Goal: Task Accomplishment & Management: Manage account settings

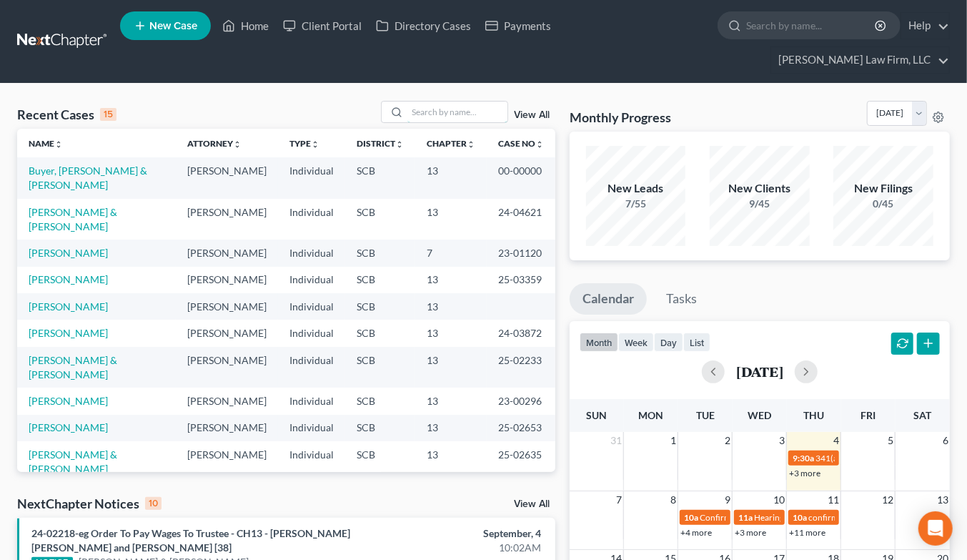
click at [445, 101] on div at bounding box center [444, 112] width 127 height 22
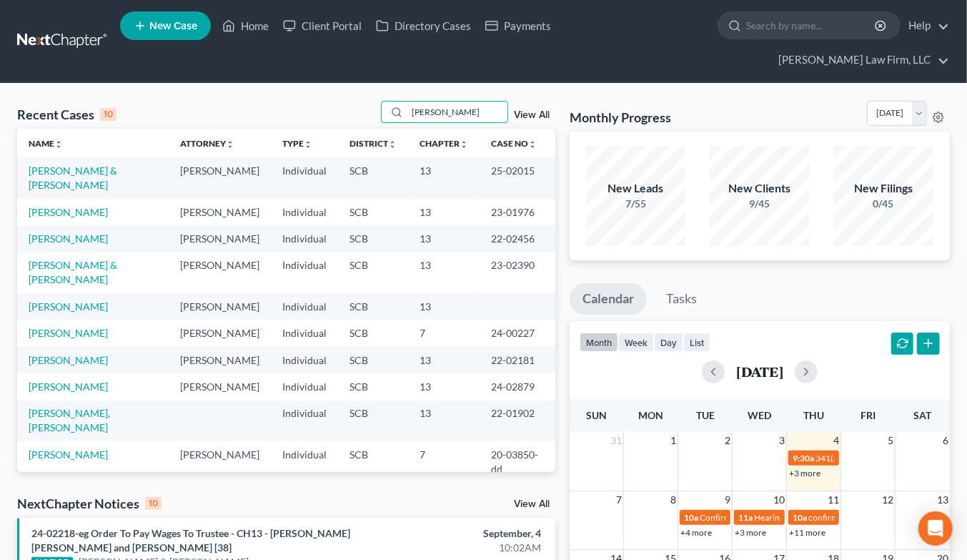
scroll to position [79, 0]
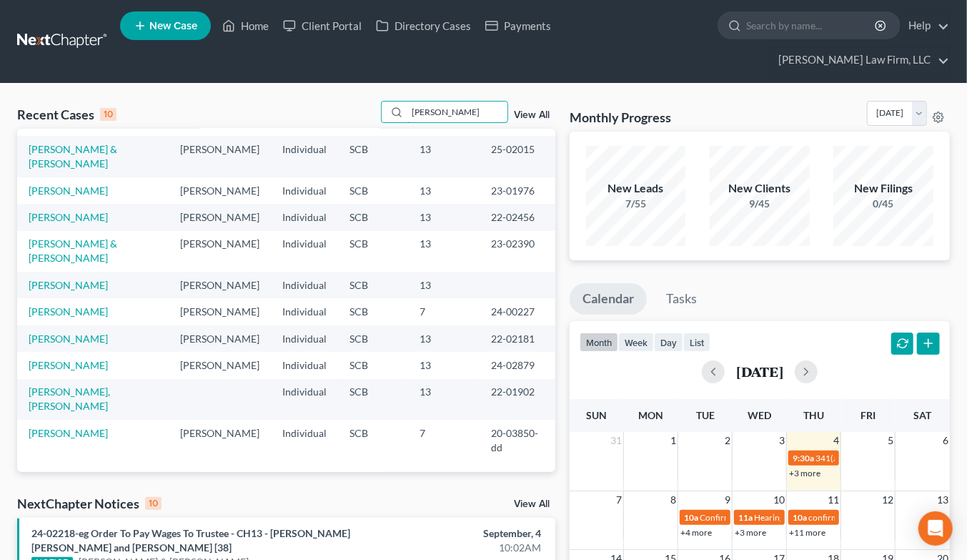
type input "davis"
click at [467, 101] on input "davis" at bounding box center [457, 111] width 100 height 21
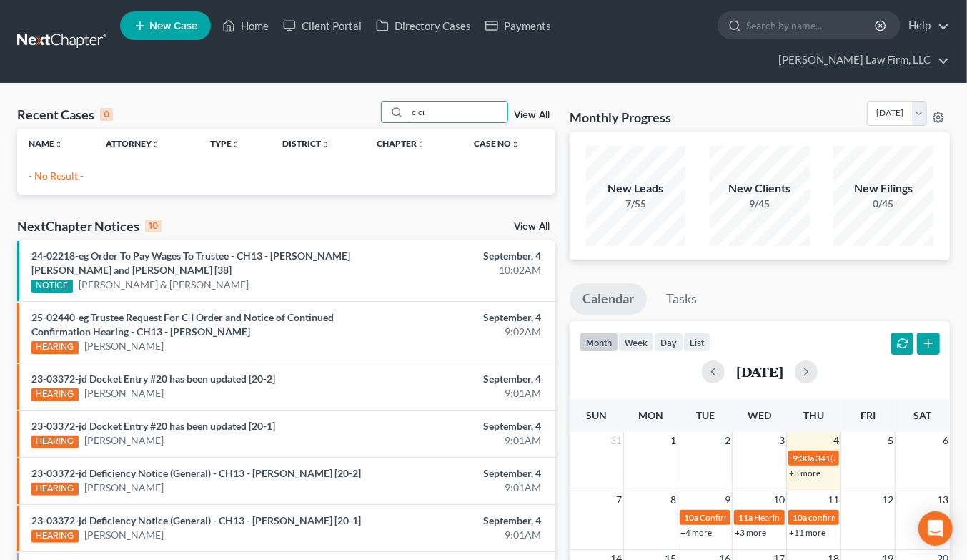
scroll to position [0, 0]
type input "c"
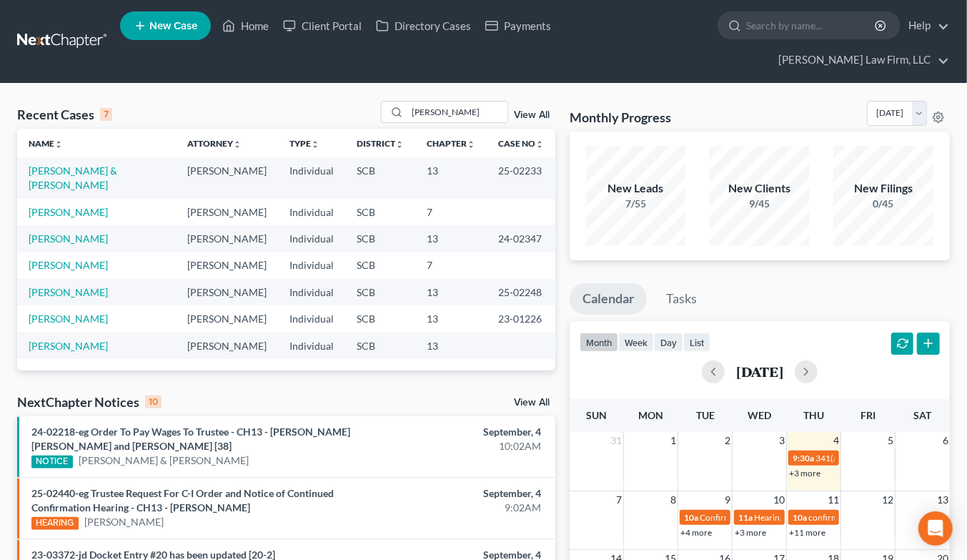
click at [481, 84] on div "Recent Cases 7 cynthia View All Name unfold_more expand_more expand_less Attorn…" at bounding box center [483, 527] width 967 height 886
click at [480, 101] on input "cynthia" at bounding box center [457, 111] width 100 height 21
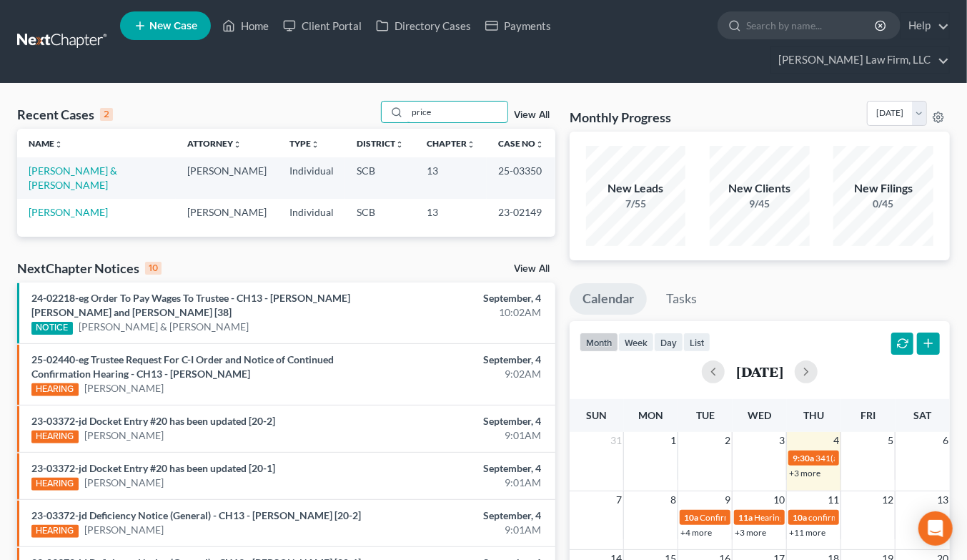
type input "price"
click at [59, 164] on link "Price, Shawn & Lori" at bounding box center [73, 177] width 89 height 26
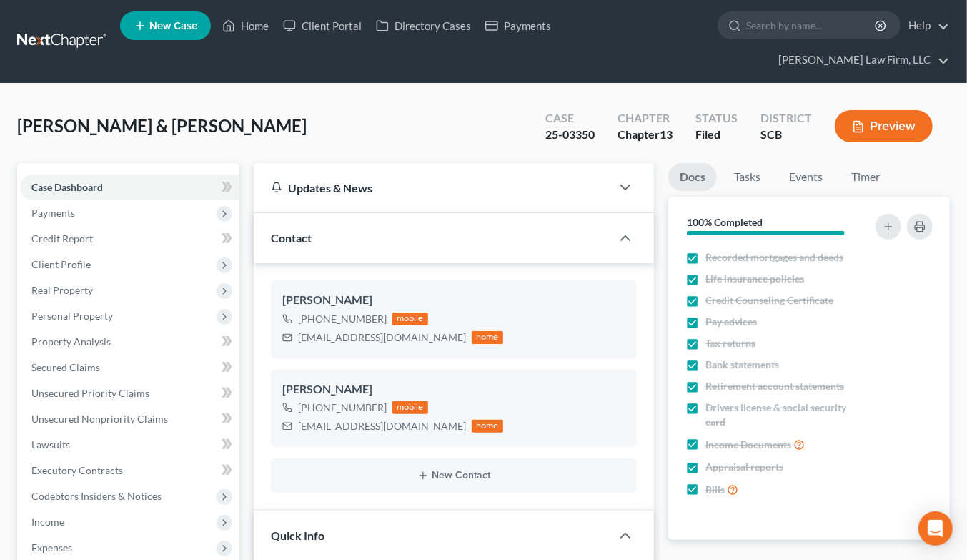
select select "0"
click at [47, 29] on link at bounding box center [62, 42] width 91 height 26
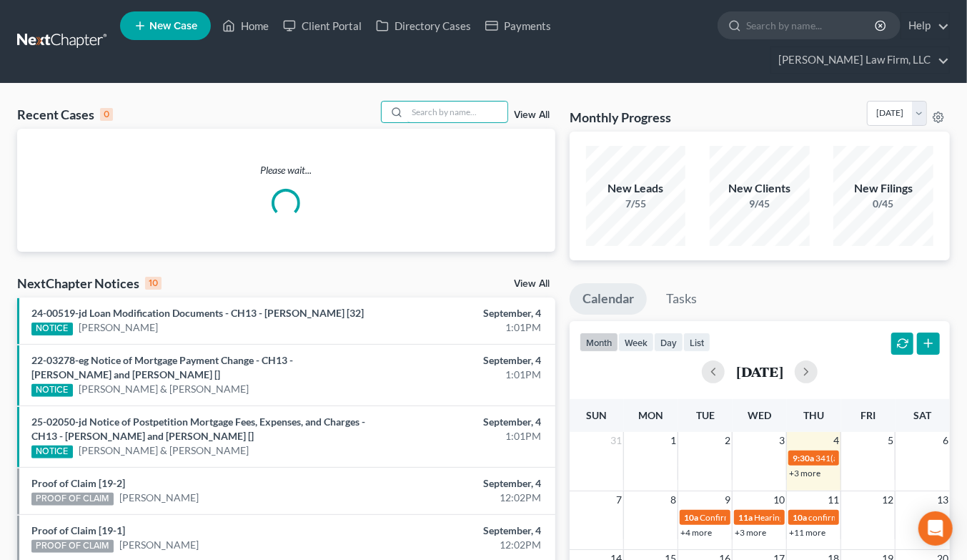
click at [487, 101] on input "search" at bounding box center [457, 111] width 100 height 21
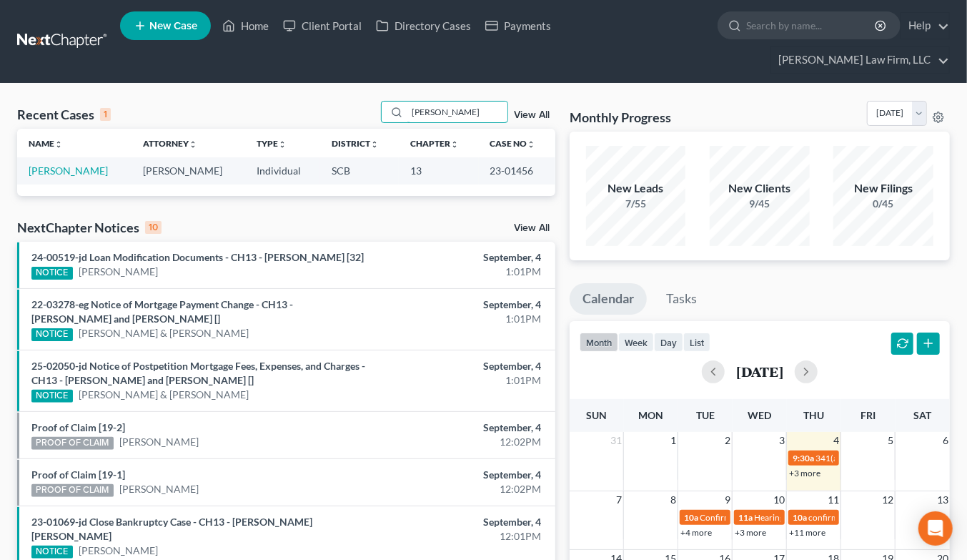
type input "perez"
click at [66, 164] on link "[PERSON_NAME]" at bounding box center [68, 170] width 79 height 12
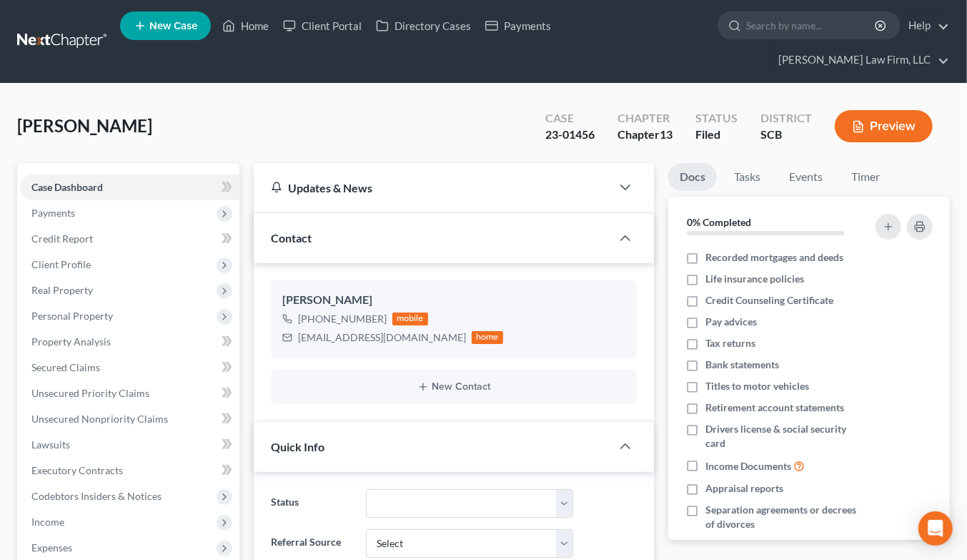
select select "0"
click at [71, 29] on link at bounding box center [62, 42] width 91 height 26
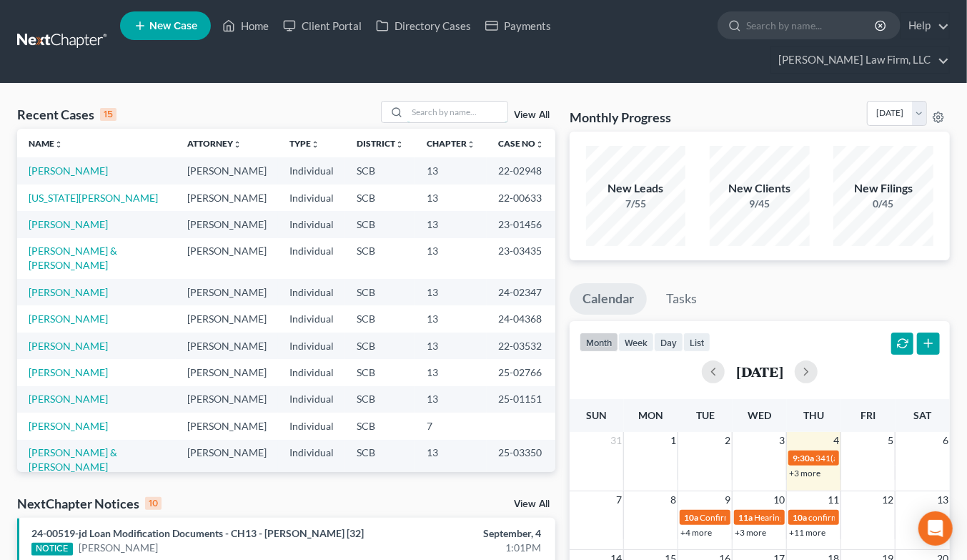
click at [485, 101] on input "search" at bounding box center [457, 111] width 100 height 21
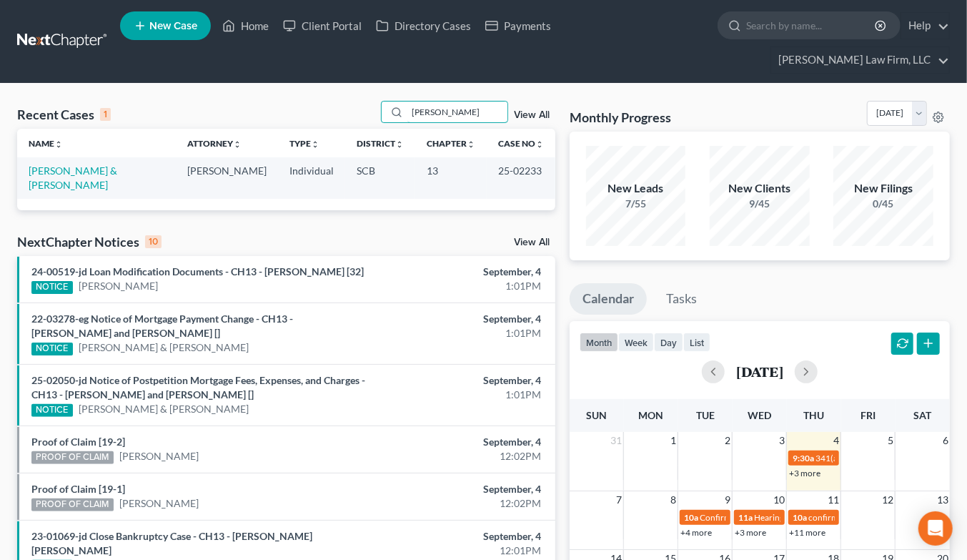
type input "bodine"
click at [111, 164] on link "[PERSON_NAME] & [PERSON_NAME]" at bounding box center [73, 177] width 89 height 26
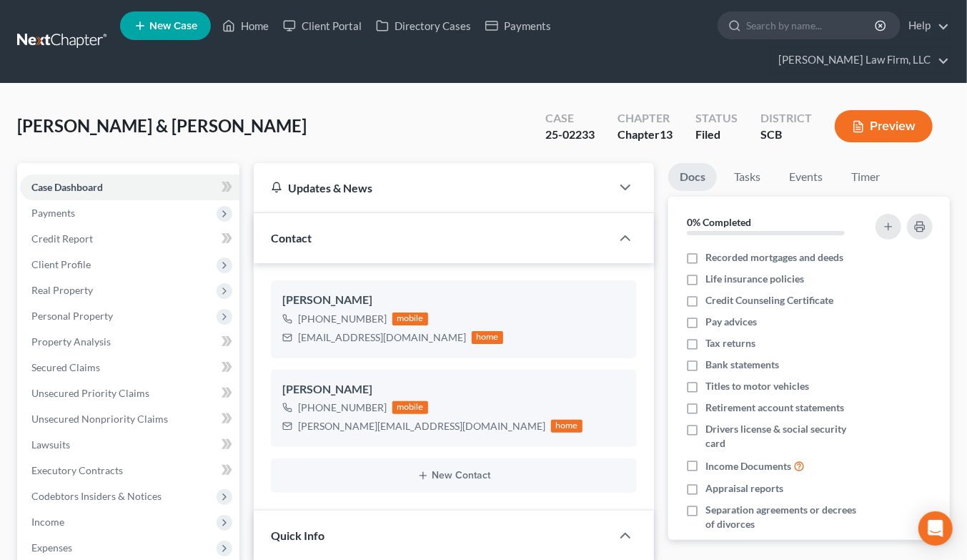
select select "2"
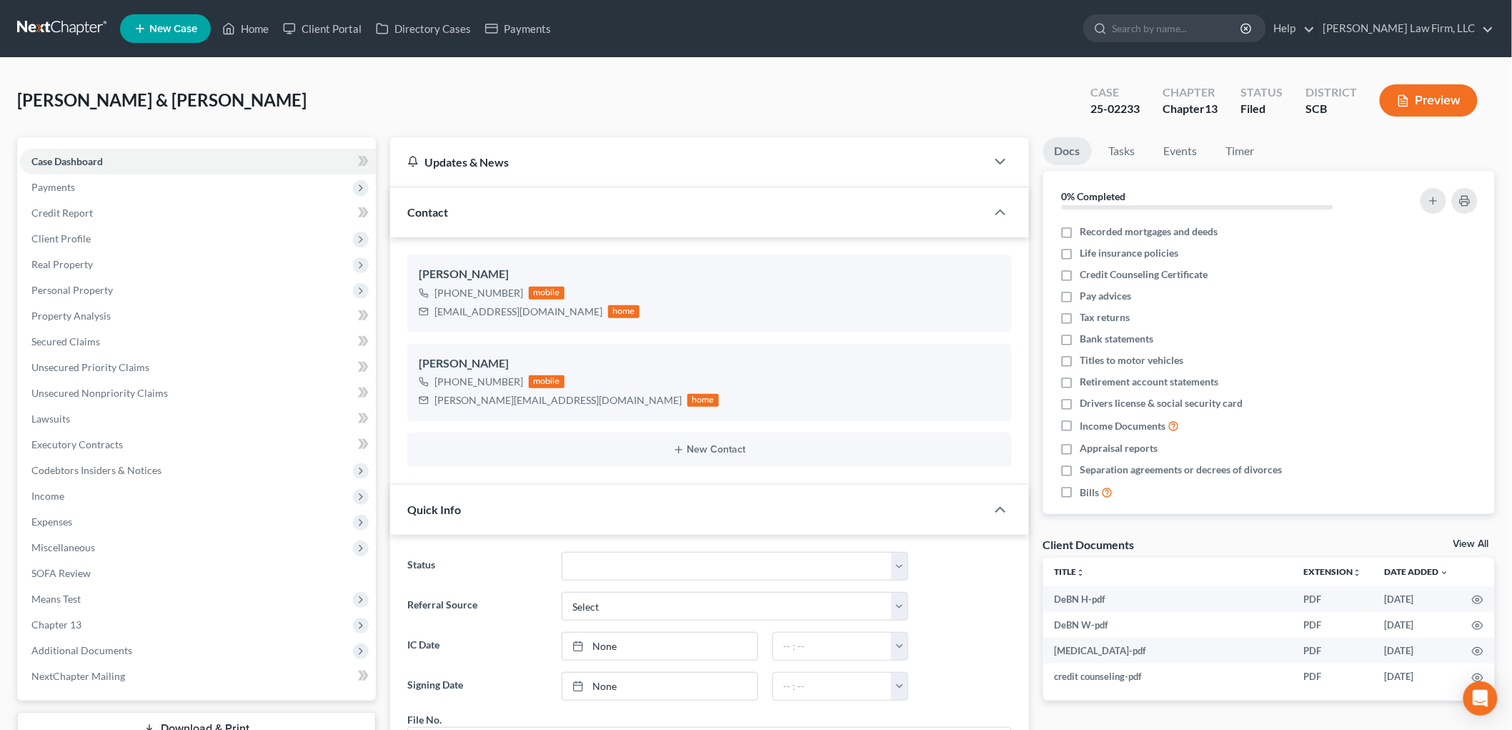
scroll to position [706, 0]
click at [69, 559] on span "Means Test" at bounding box center [55, 598] width 49 height 12
click at [129, 559] on link "Calculation and Presumption" at bounding box center [212, 702] width 327 height 26
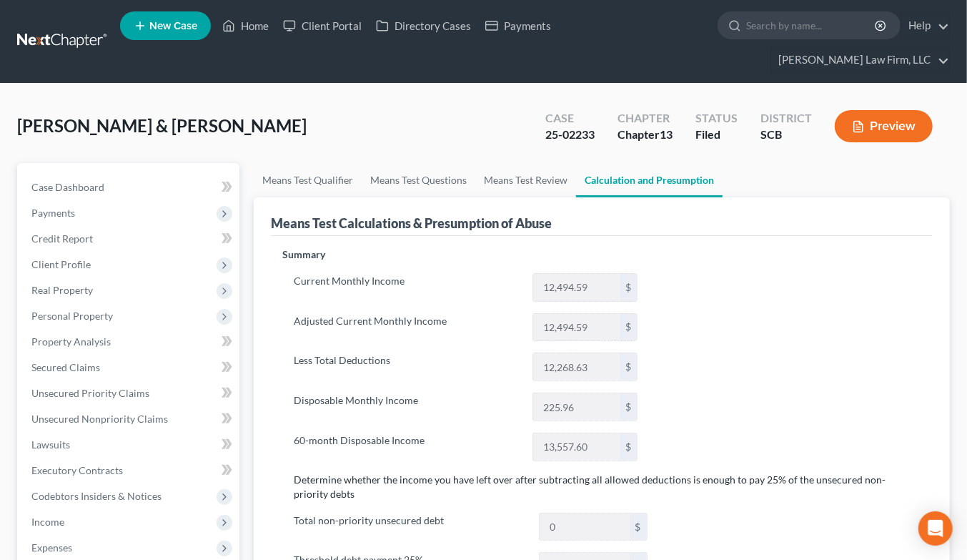
click at [53, 29] on link at bounding box center [62, 42] width 91 height 26
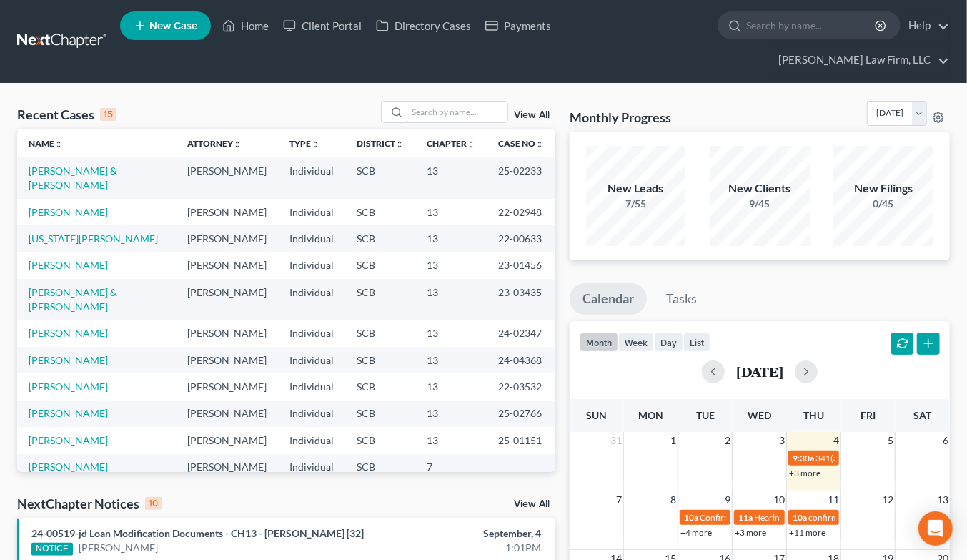
click at [447, 101] on input "search" at bounding box center [457, 111] width 100 height 21
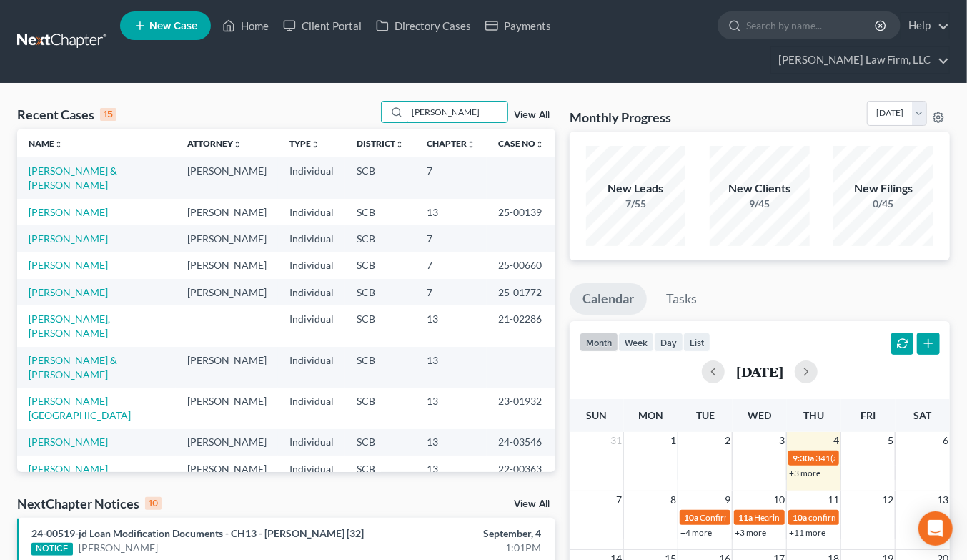
click at [484, 101] on input "[PERSON_NAME]" at bounding box center [457, 111] width 100 height 21
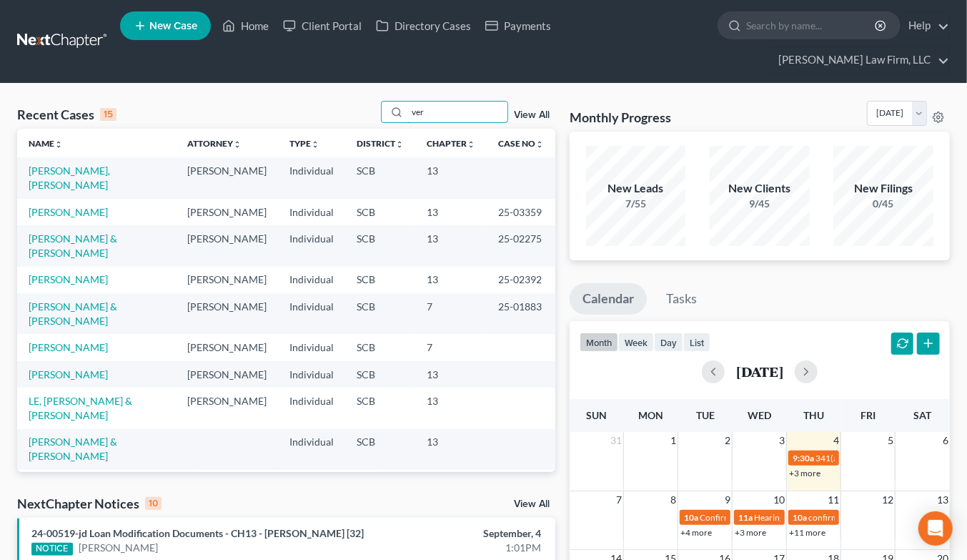
type input "ver"
click at [54, 206] on link "[PERSON_NAME]" at bounding box center [68, 212] width 79 height 12
select select "2"
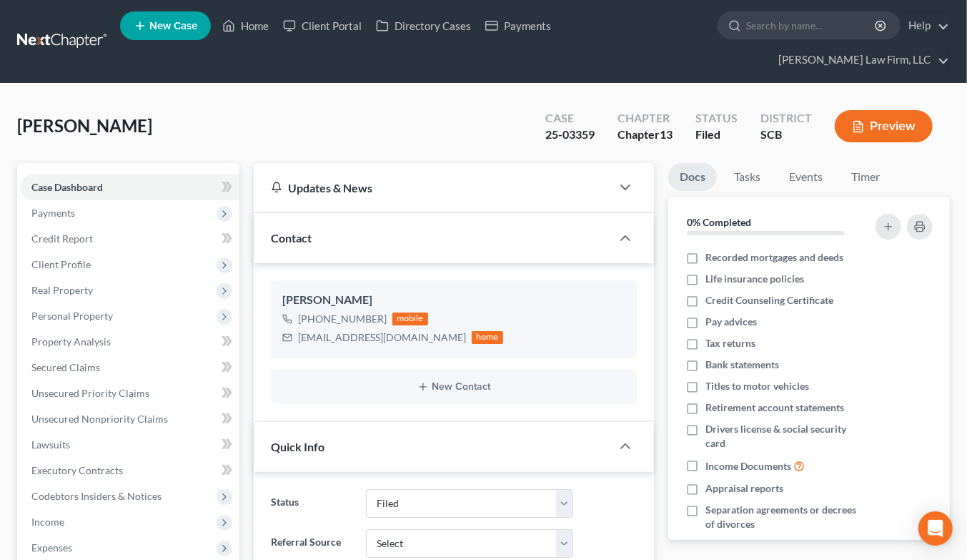
select select "2"
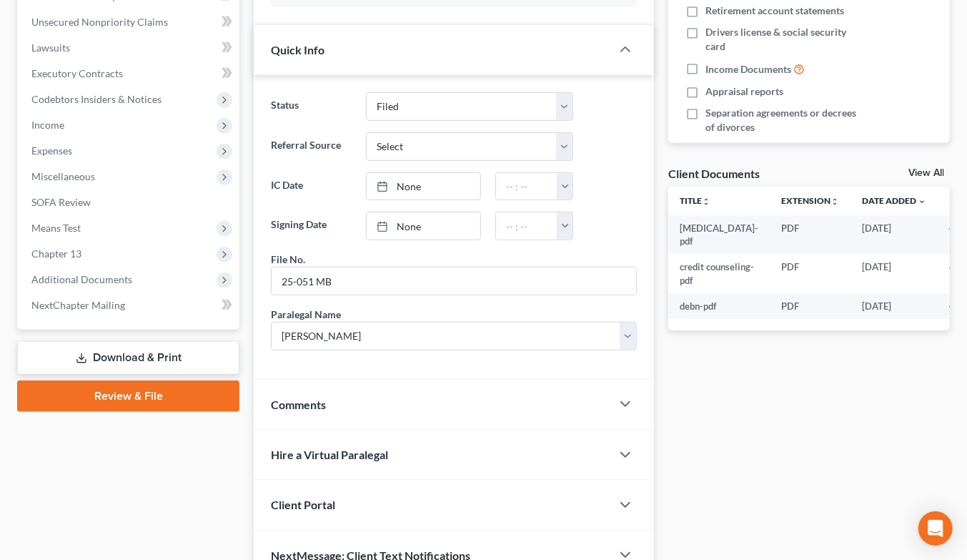
scroll to position [447, 0]
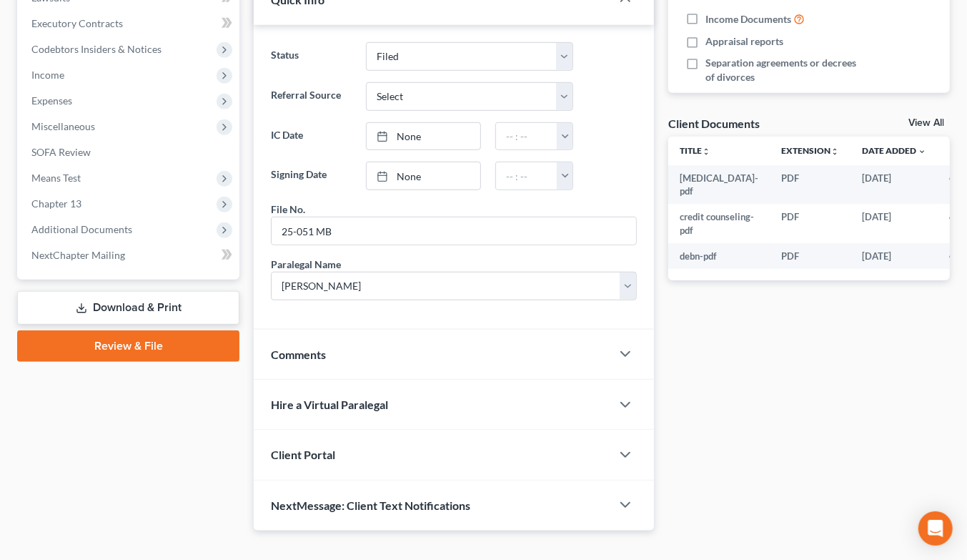
drag, startPoint x: 387, startPoint y: 332, endPoint x: 394, endPoint y: 394, distance: 61.8
click at [387, 333] on div "Comments" at bounding box center [432, 353] width 357 height 49
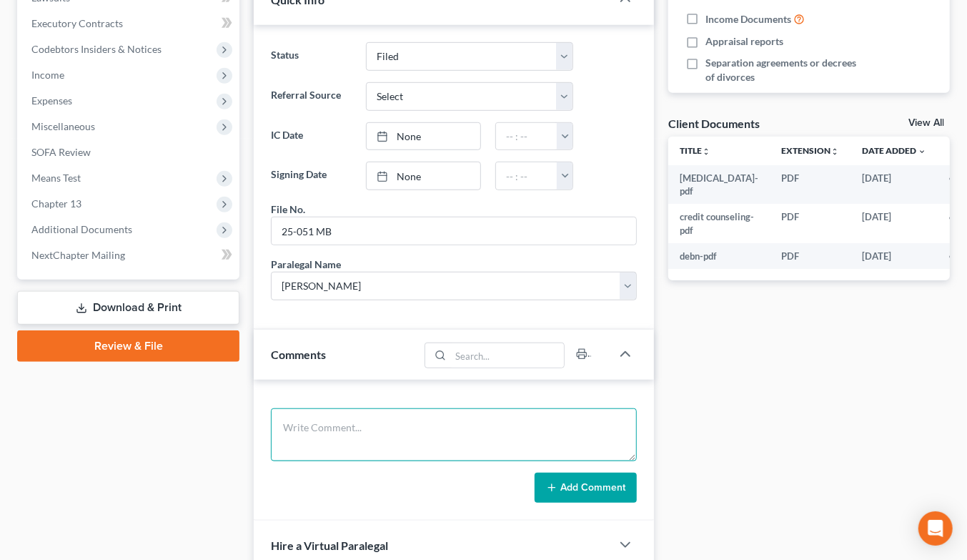
click at [405, 408] on textarea at bounding box center [454, 434] width 366 height 53
type textarea "Reviewed case & made notes/updates."
click at [583, 472] on button "Add Comment" at bounding box center [586, 487] width 102 height 30
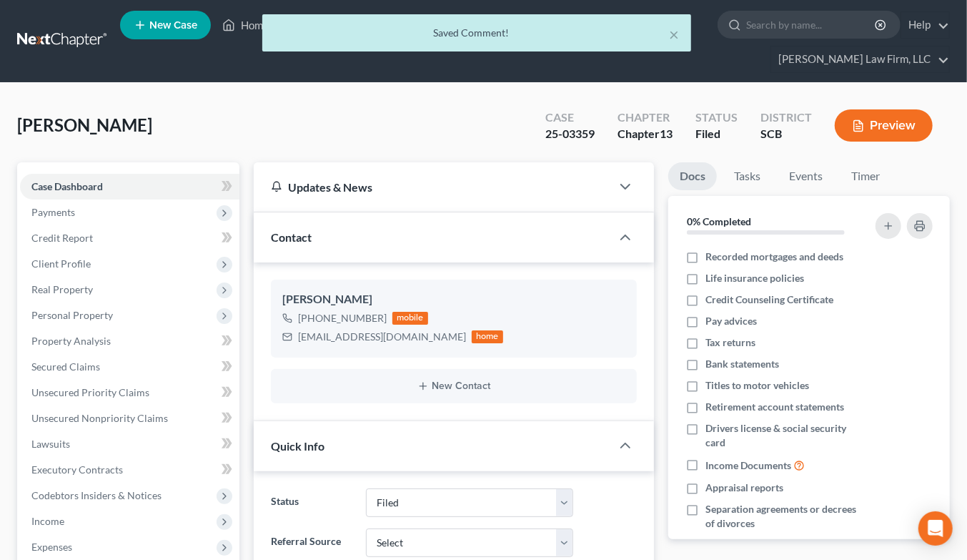
scroll to position [0, 0]
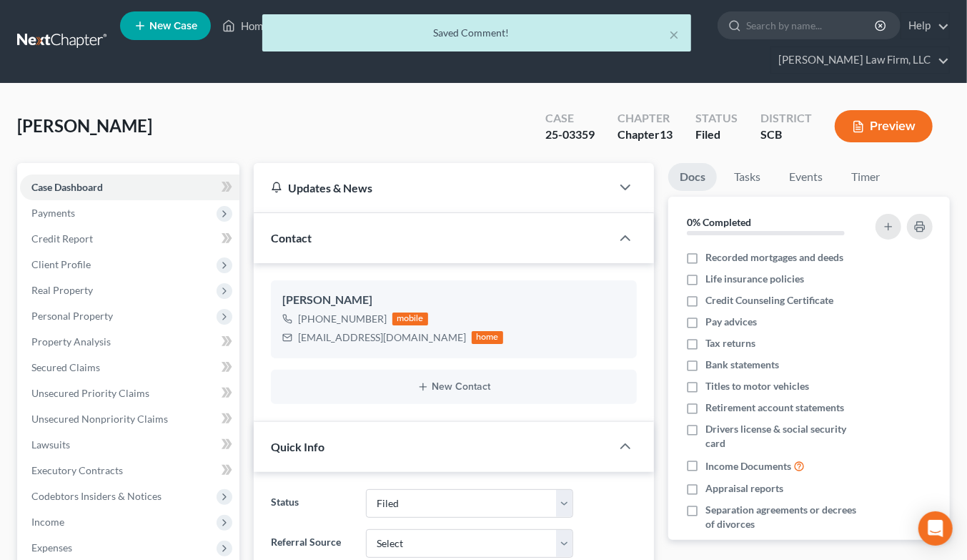
click at [82, 23] on div "× Saved Comment!" at bounding box center [476, 36] width 967 height 44
click at [66, 29] on div "× Saved Comment!" at bounding box center [476, 36] width 967 height 44
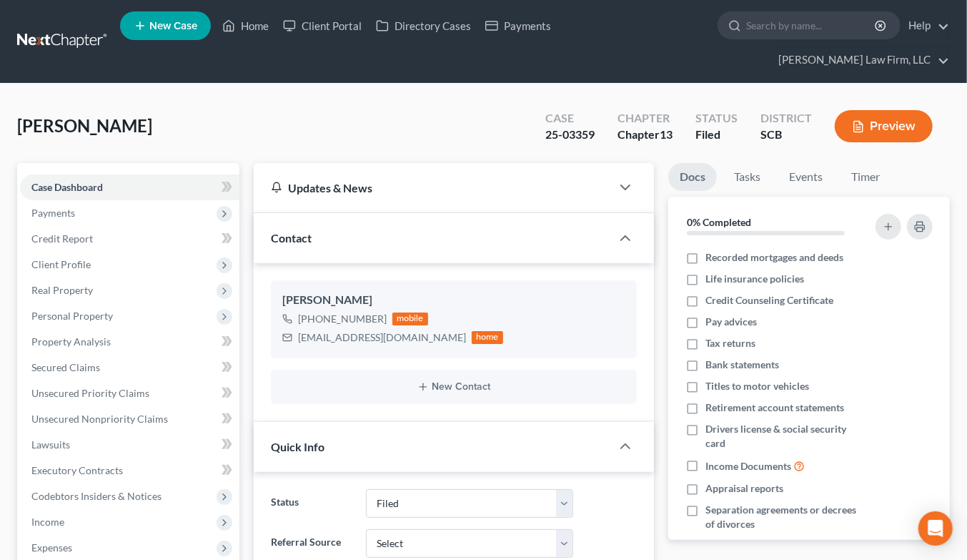
click at [70, 29] on link at bounding box center [62, 42] width 91 height 26
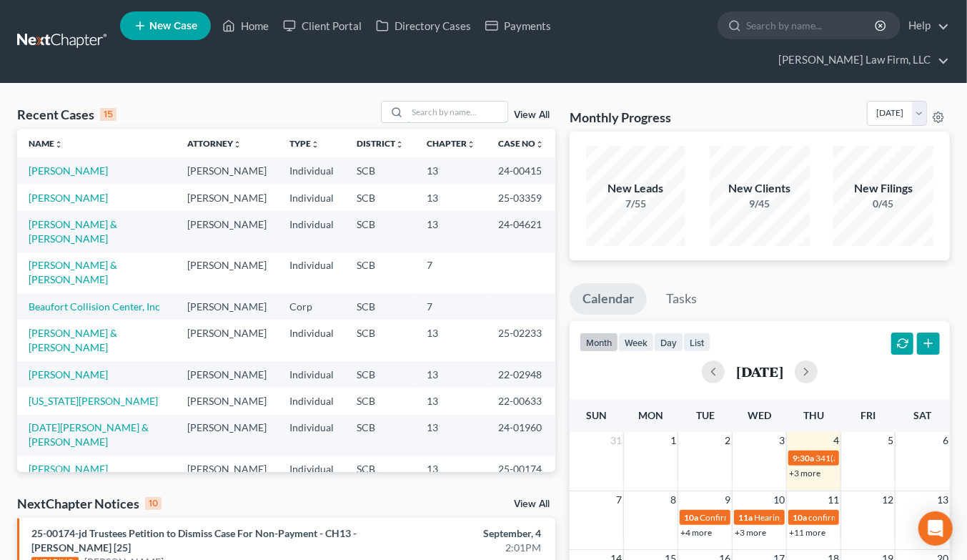
click at [463, 101] on input "search" at bounding box center [457, 111] width 100 height 21
type input "m"
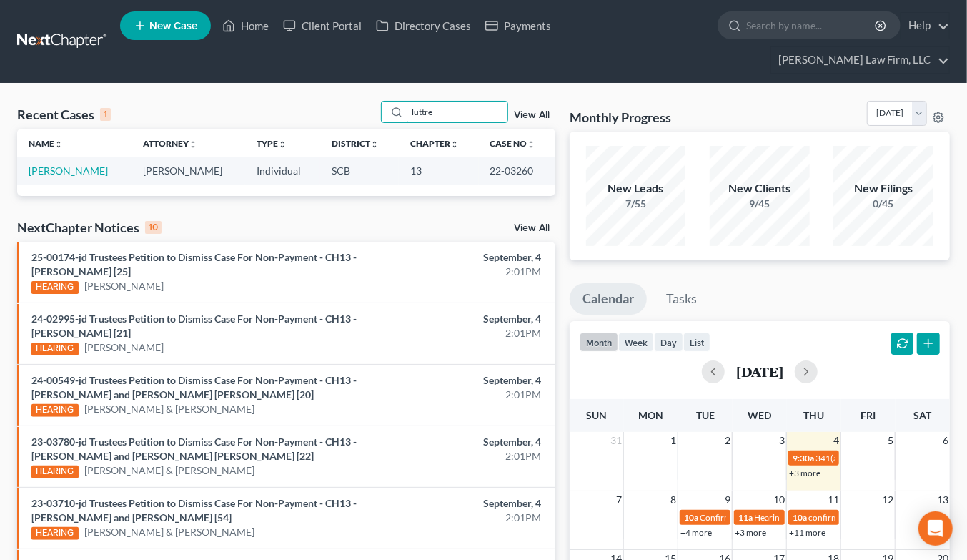
type input "luttre"
click at [84, 164] on link "[PERSON_NAME]" at bounding box center [68, 170] width 79 height 12
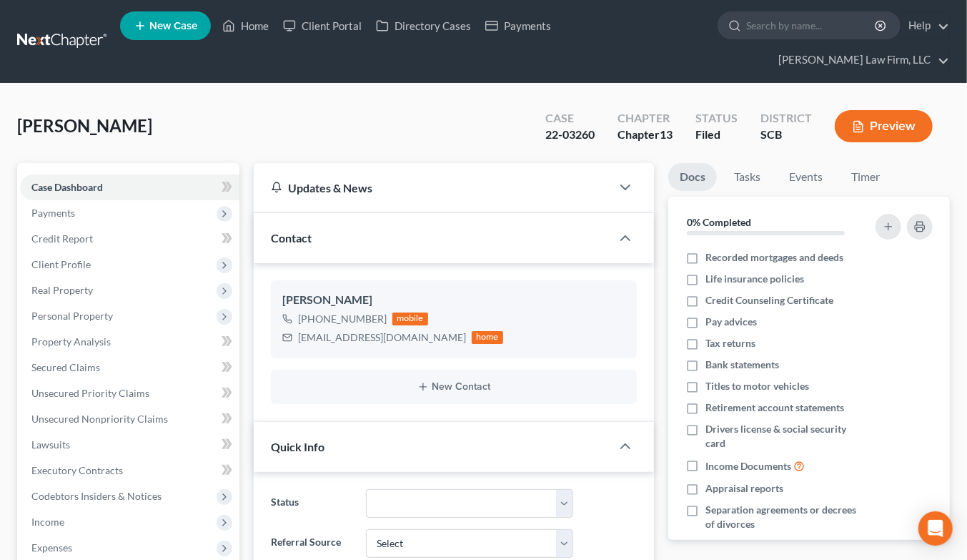
select select "2"
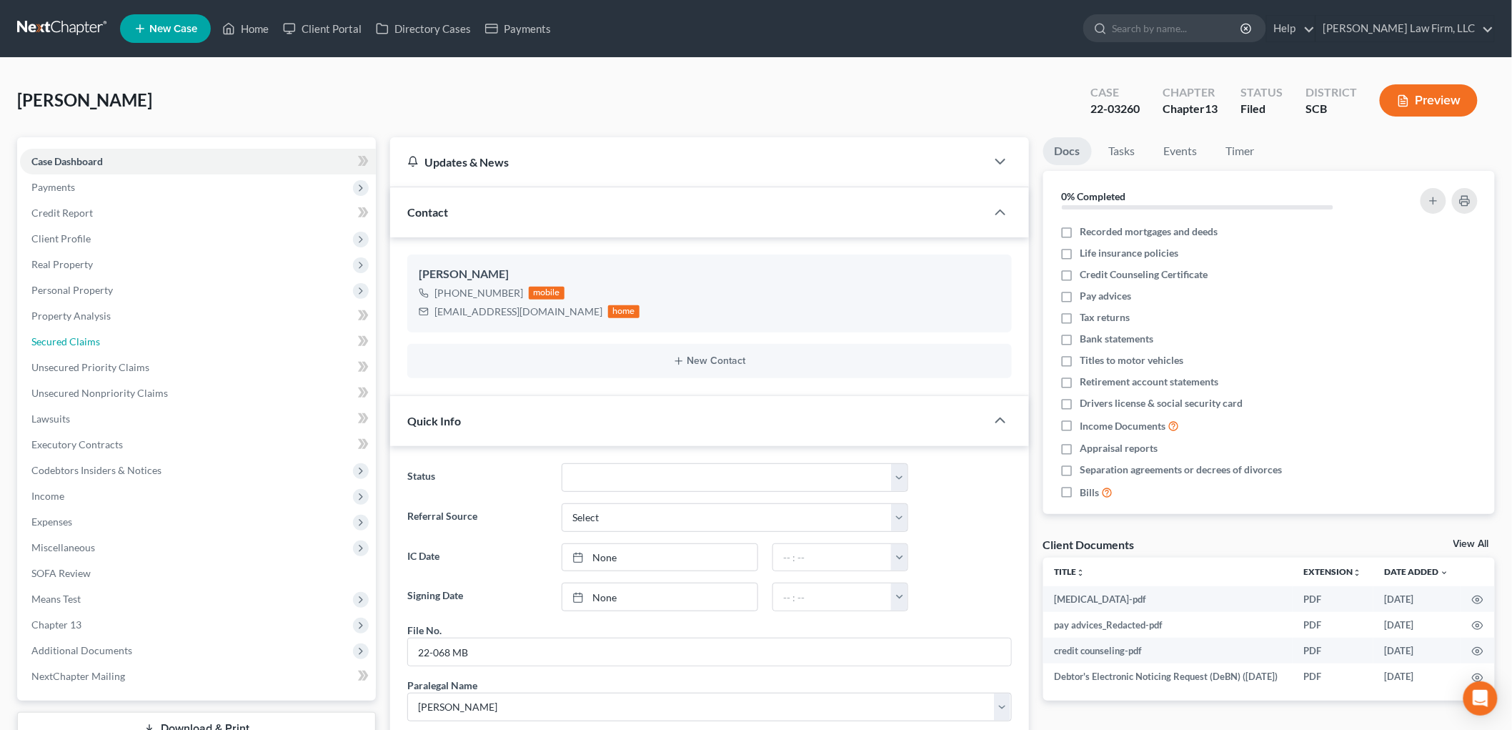
click at [103, 342] on link "Secured Claims" at bounding box center [198, 342] width 356 height 26
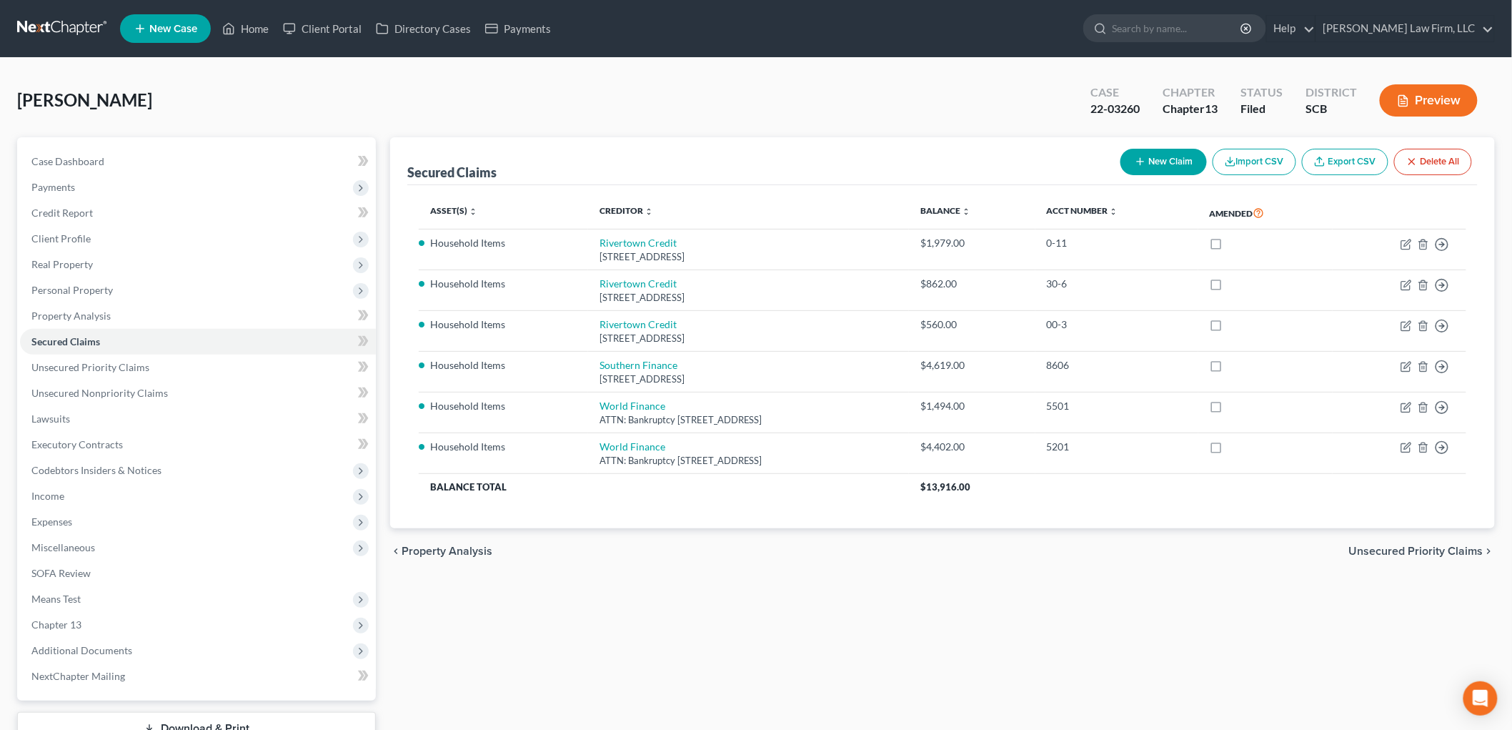
click at [63, 487] on span "Income" at bounding box center [198, 496] width 356 height 26
click at [80, 516] on span "Employment Income" at bounding box center [105, 521] width 91 height 12
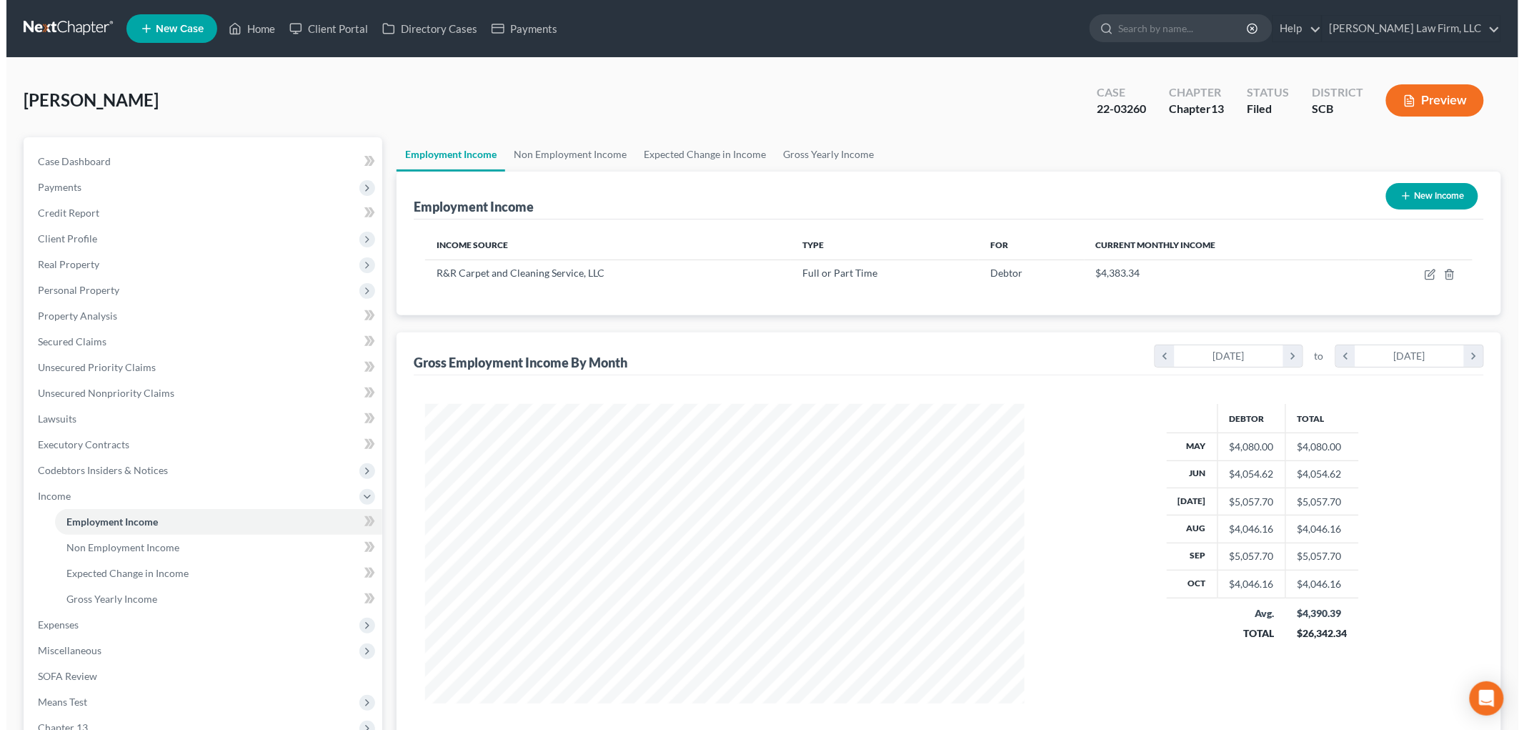
scroll to position [299, 628]
click at [978, 89] on button "Preview" at bounding box center [1429, 100] width 98 height 32
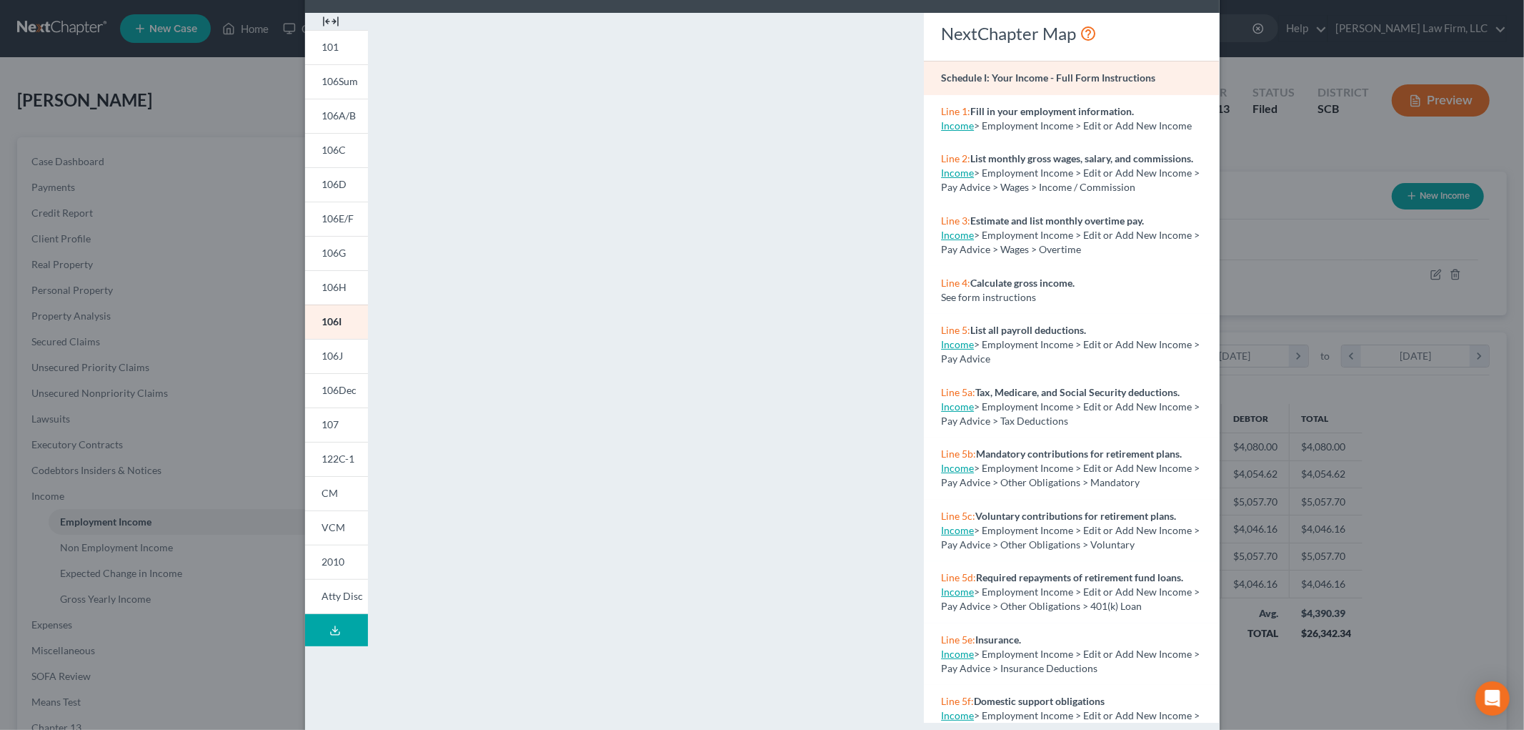
scroll to position [76, 0]
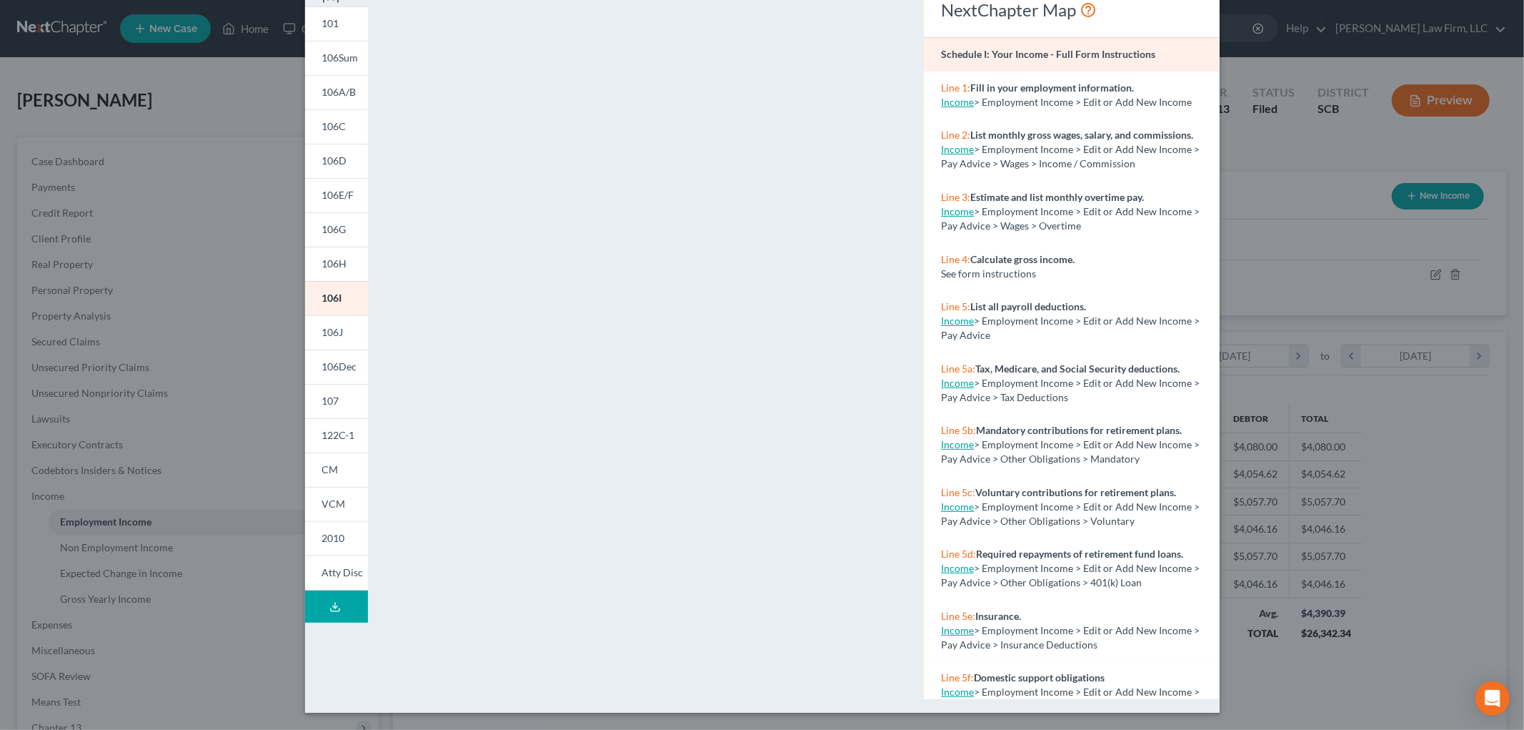
drag, startPoint x: 332, startPoint y: 331, endPoint x: 450, endPoint y: 334, distance: 118.0
click at [332, 332] on span "106J" at bounding box center [332, 332] width 21 height 12
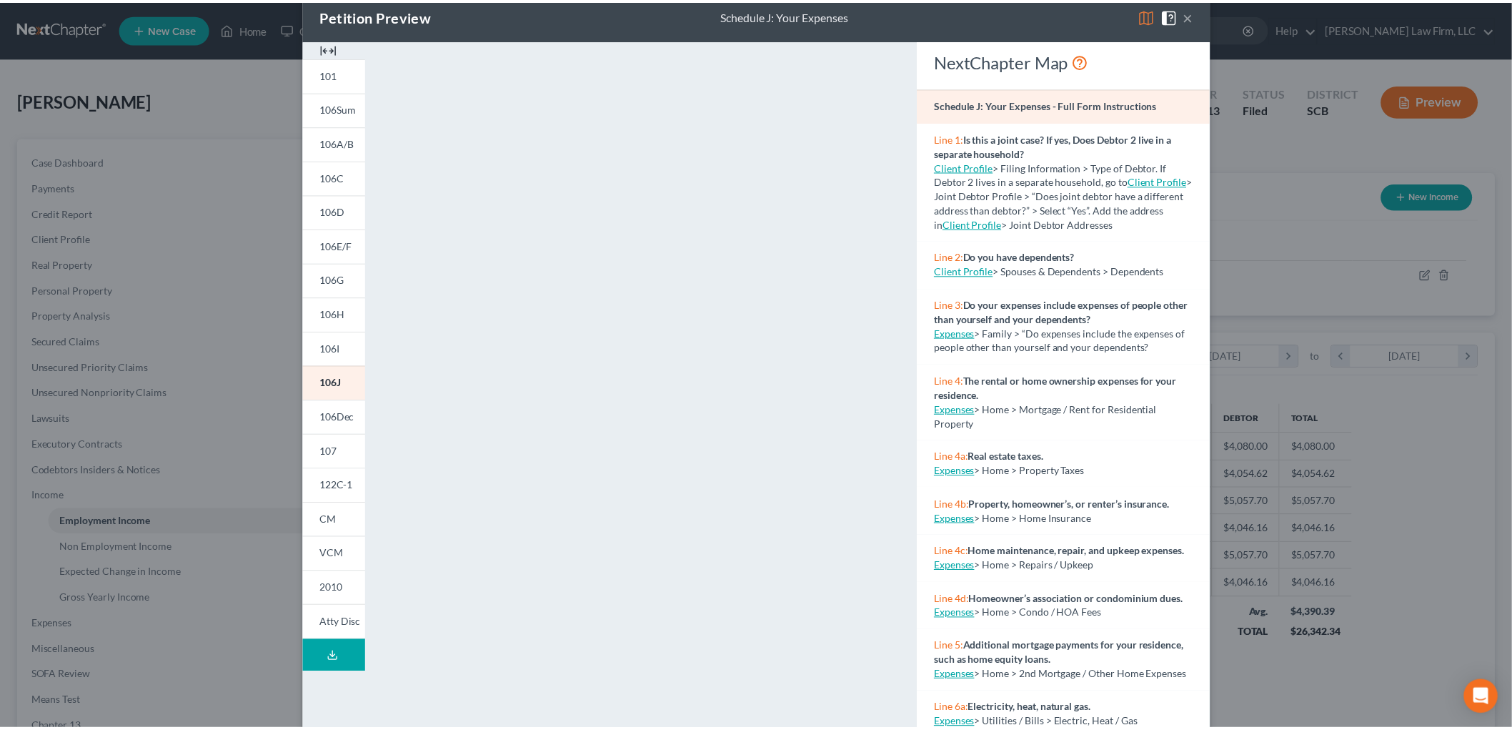
scroll to position [0, 0]
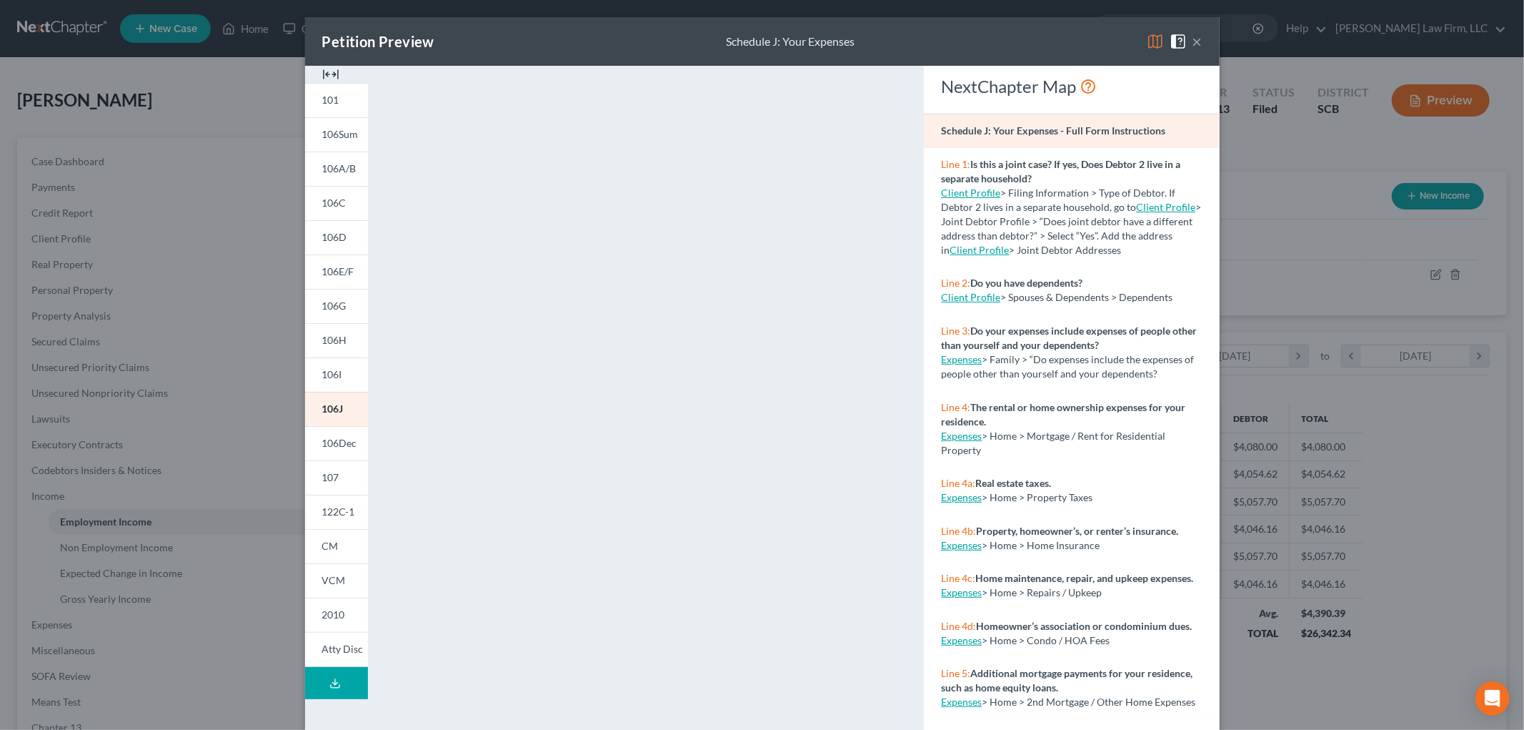
click at [978, 38] on button "×" at bounding box center [1198, 41] width 10 height 17
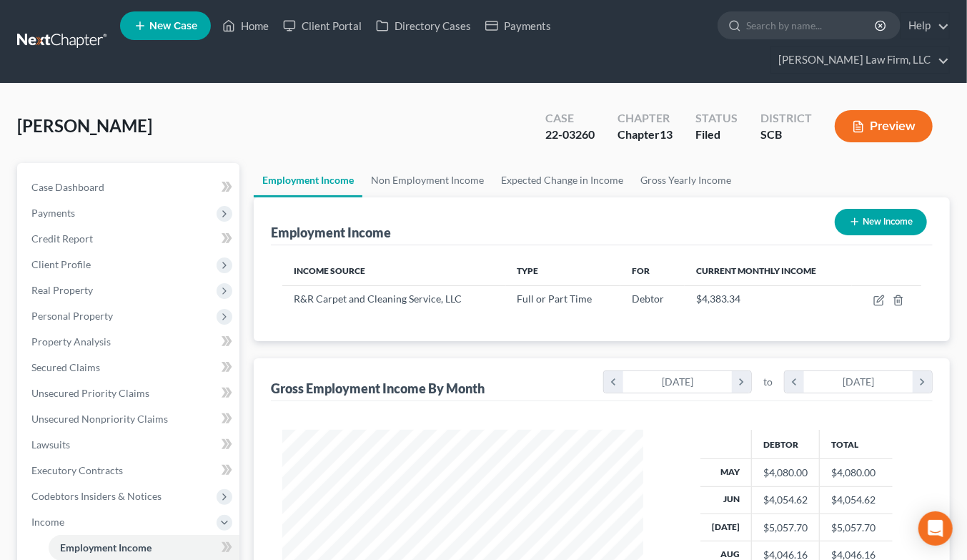
scroll to position [714443, 714310]
click at [110, 174] on link "Case Dashboard" at bounding box center [129, 187] width 219 height 26
select select "2"
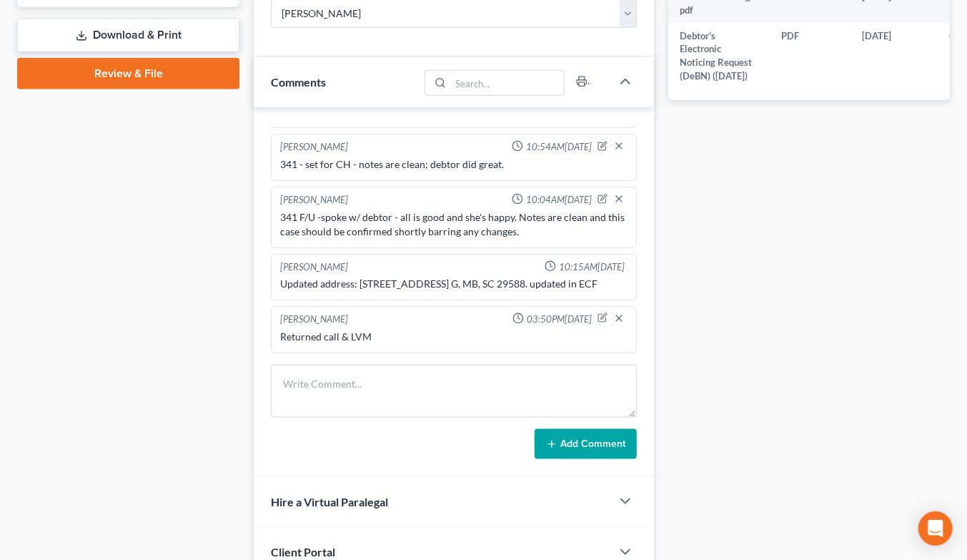
scroll to position [816, 0]
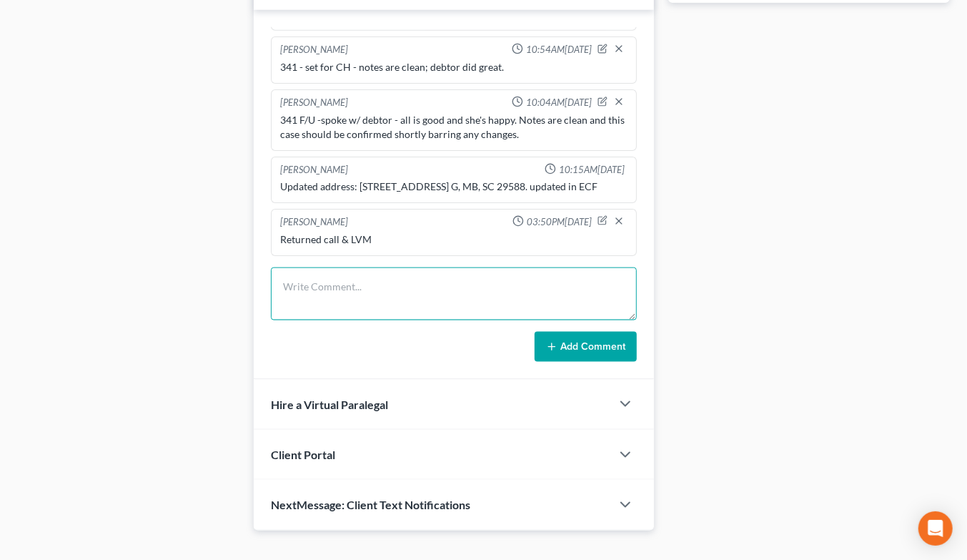
drag, startPoint x: 413, startPoint y: 269, endPoint x: 403, endPoint y: 281, distance: 15.7
click at [412, 268] on textarea at bounding box center [454, 293] width 366 height 53
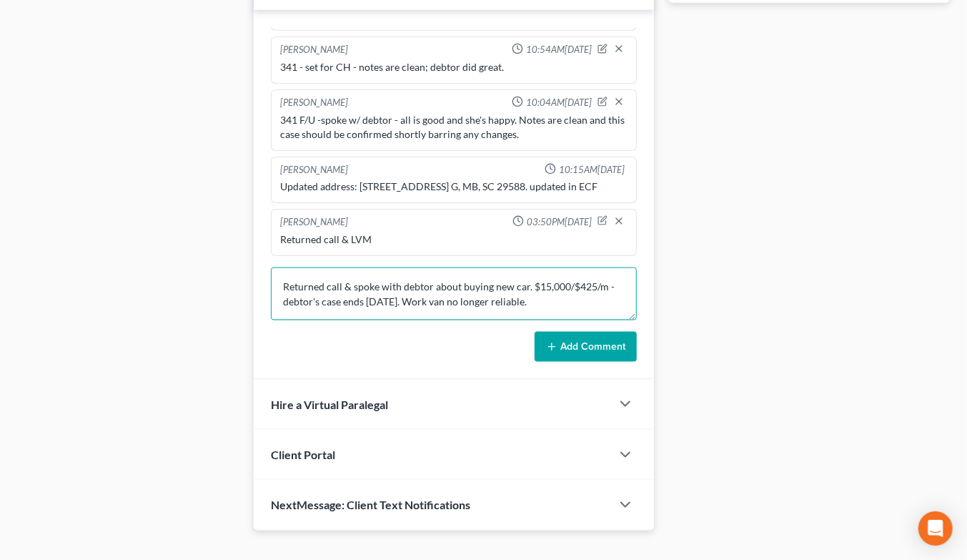
type textarea "Returned call & spoke with debtor about buying new car. $15,000/$425/m - debtor…"
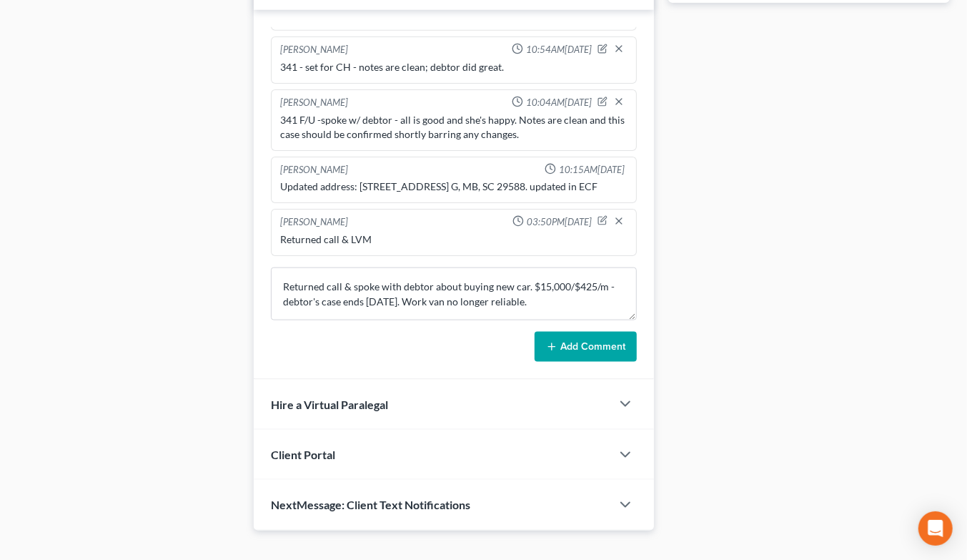
click at [555, 341] on icon at bounding box center [551, 346] width 11 height 11
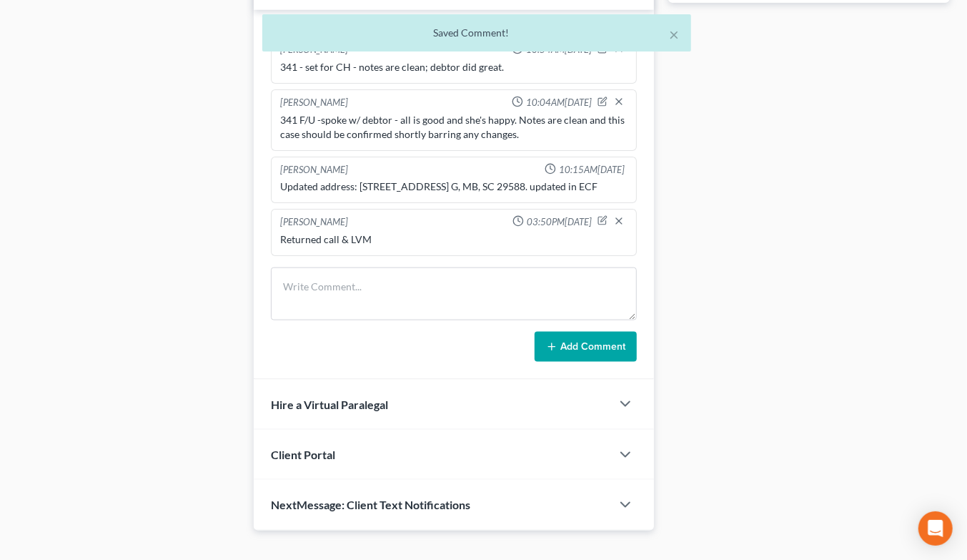
scroll to position [111, 0]
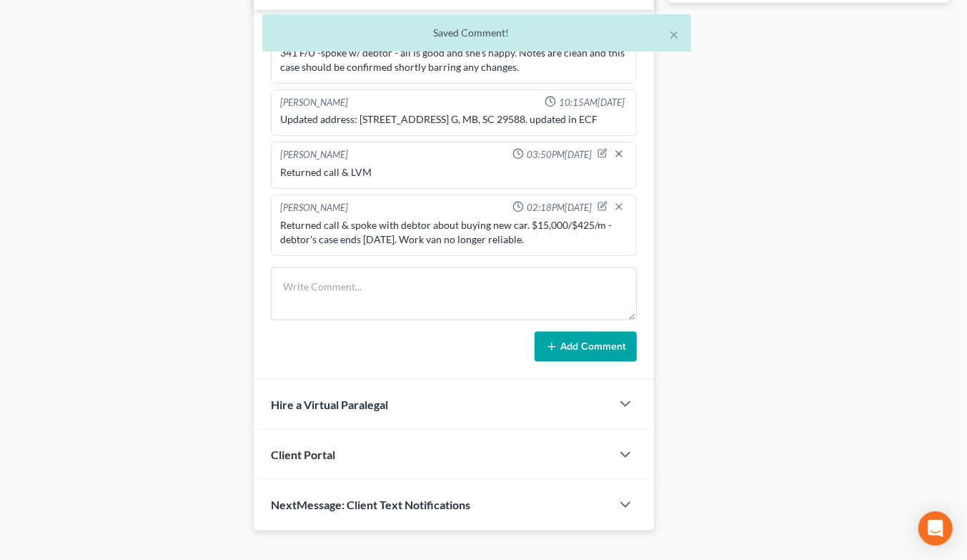
drag, startPoint x: 540, startPoint y: 214, endPoint x: 277, endPoint y: 202, distance: 263.3
click at [277, 215] on div "Returned call & spoke with debtor about buying new car. $15,000/$425/m - debtor…" at bounding box center [453, 232] width 353 height 34
copy div "Returned call & spoke with debtor about buying new car. $15,000/$425/m - debtor…"
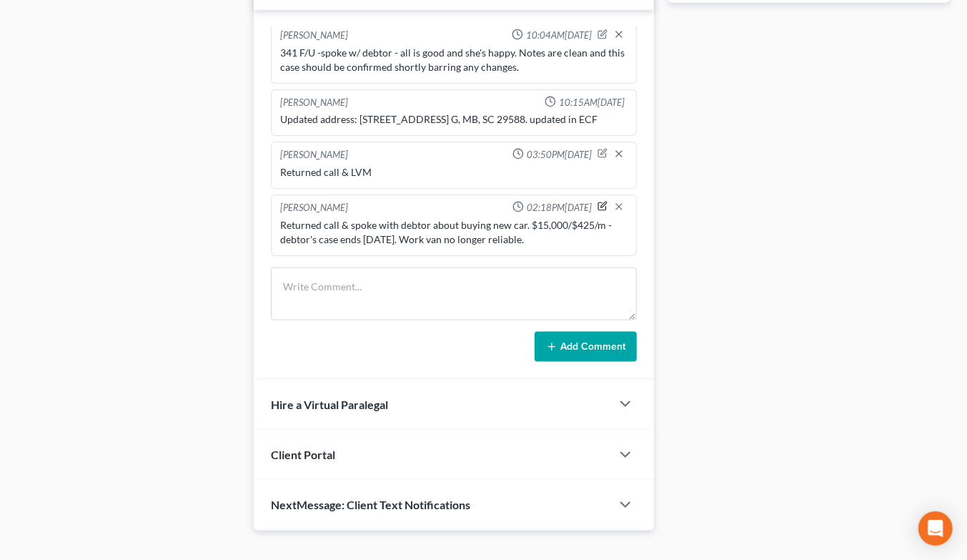
click at [601, 202] on icon "button" at bounding box center [604, 205] width 6 height 6
click at [365, 229] on textarea "Returned call & spoke with debtor about buying new car. $15,000/$425/m - debtor…" at bounding box center [453, 244] width 347 height 53
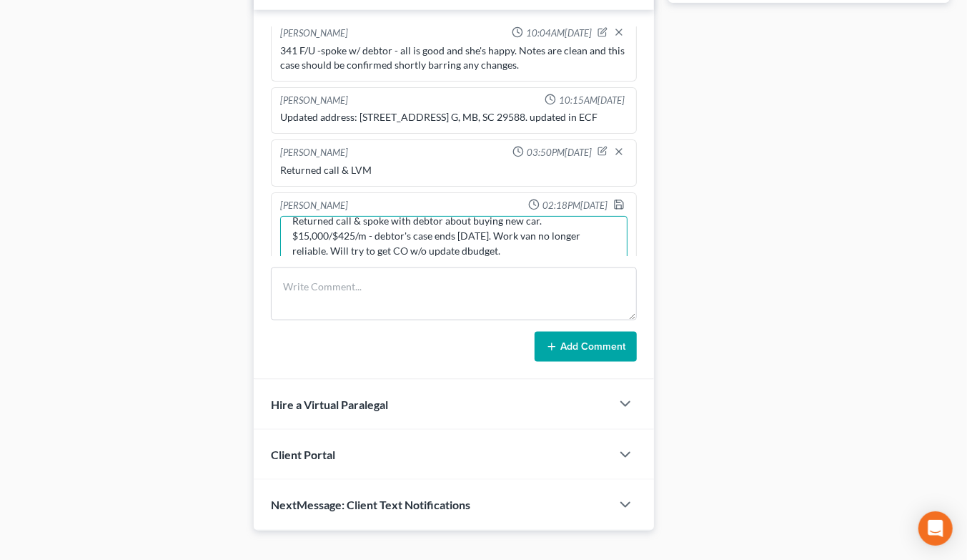
type textarea "Returned call & spoke with debtor about buying new car. $15,000/$425/m - debtor…"
drag, startPoint x: 604, startPoint y: 181, endPoint x: 50, endPoint y: 27, distance: 574.8
click at [613, 199] on icon "button" at bounding box center [618, 204] width 11 height 11
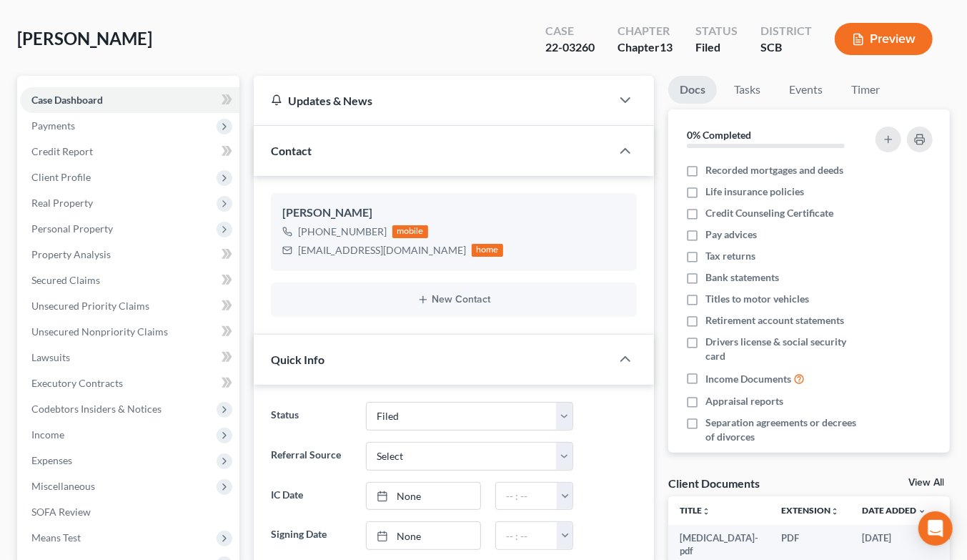
scroll to position [0, 0]
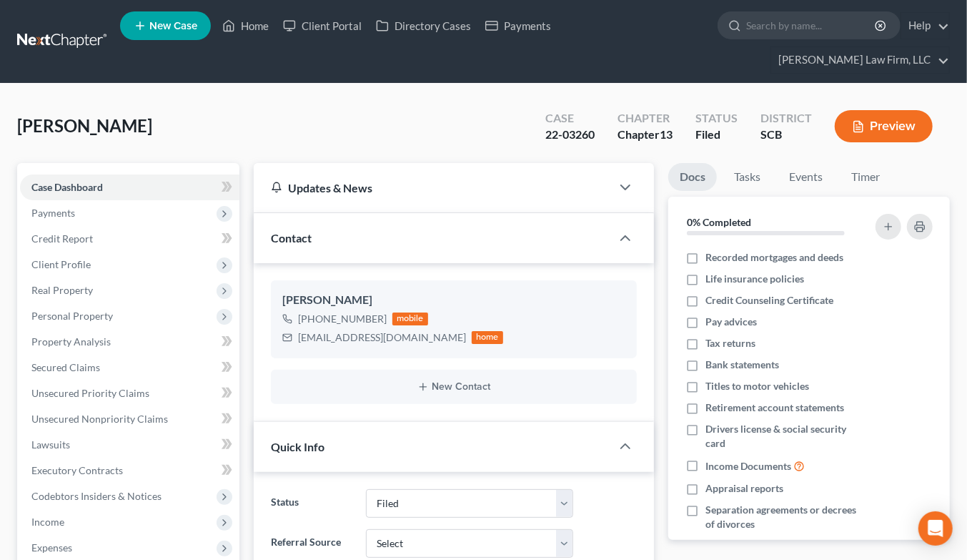
click at [56, 29] on link at bounding box center [62, 42] width 91 height 26
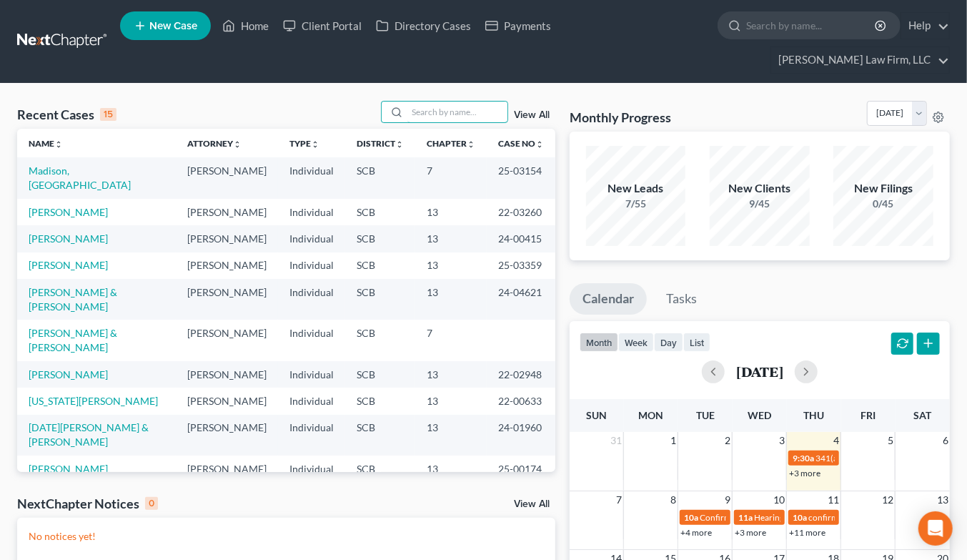
click at [474, 101] on input "search" at bounding box center [457, 111] width 100 height 21
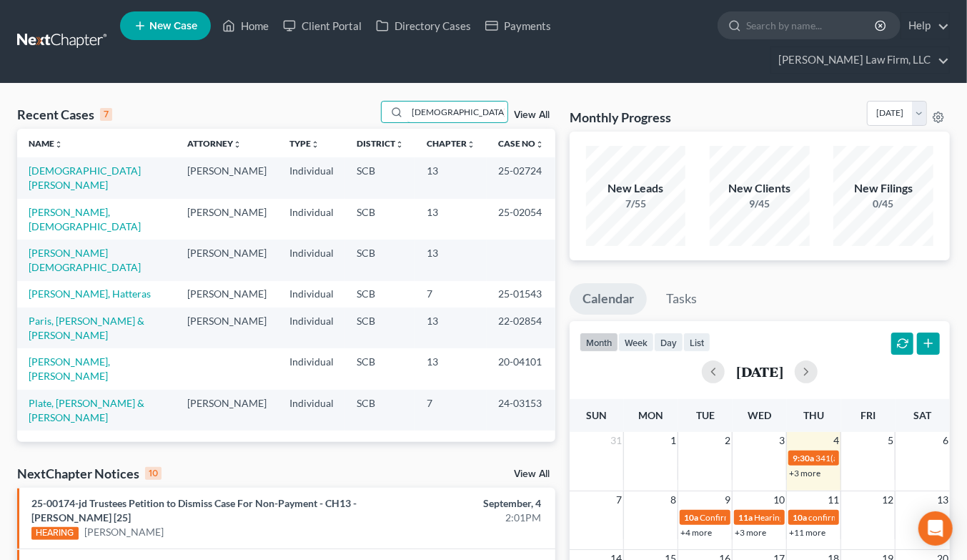
type input "christian"
click at [73, 164] on link "[DEMOGRAPHIC_DATA][PERSON_NAME]" at bounding box center [85, 177] width 112 height 26
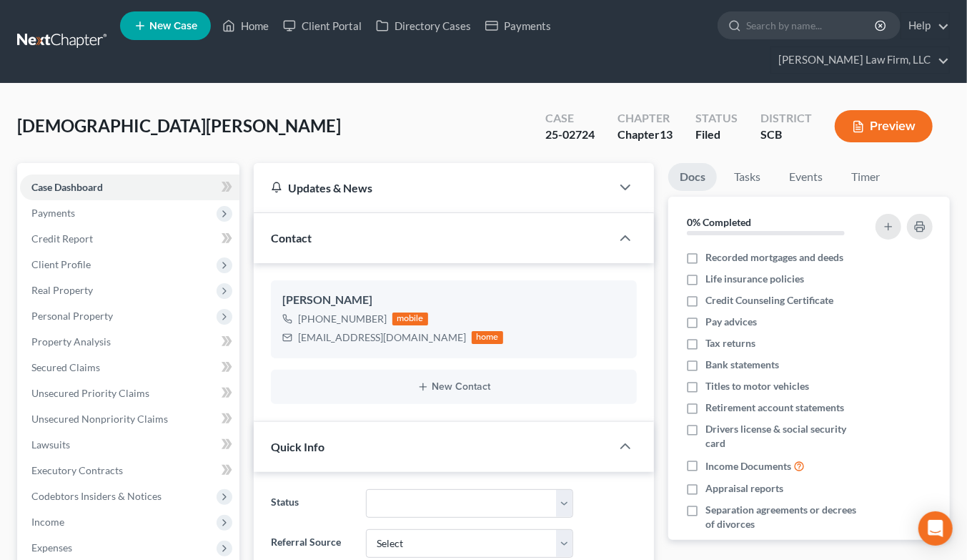
select select "0"
click at [82, 277] on span "Real Property" at bounding box center [129, 290] width 219 height 26
click at [93, 309] on span "Properties Owned" at bounding box center [100, 315] width 81 height 12
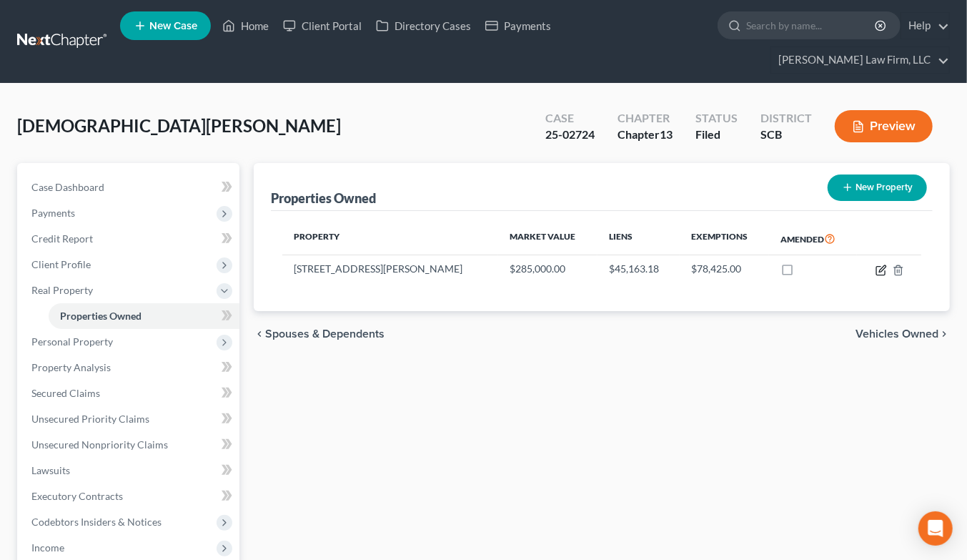
click at [883, 264] on icon "button" at bounding box center [881, 269] width 11 height 11
select select "42"
select select "2"
select select "0"
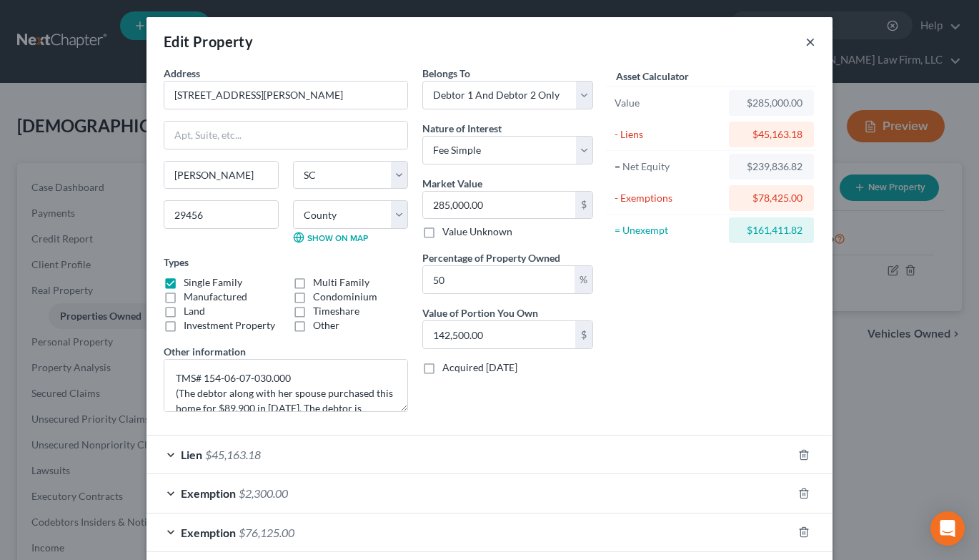
click at [805, 41] on button "×" at bounding box center [810, 41] width 10 height 17
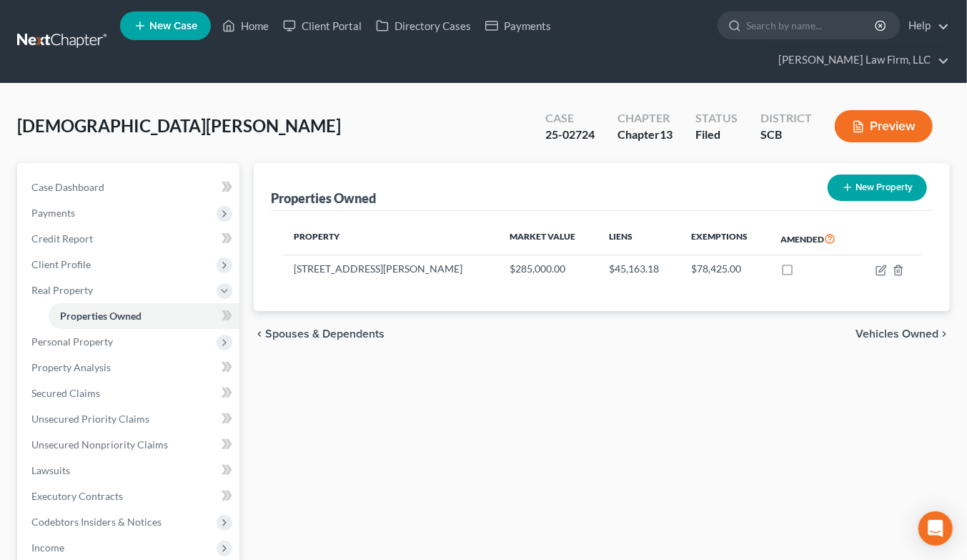
click at [759, 435] on div "Properties Owned New Property Property Market Value Liens Exemptions Amended 10…" at bounding box center [602, 498] width 710 height 671
drag, startPoint x: 710, startPoint y: 467, endPoint x: 702, endPoint y: 472, distance: 9.7
click at [705, 469] on div "Properties Owned New Property Property Market Value Liens Exemptions Amended 10…" at bounding box center [602, 498] width 710 height 671
click at [881, 264] on icon "button" at bounding box center [881, 269] width 11 height 11
select select "42"
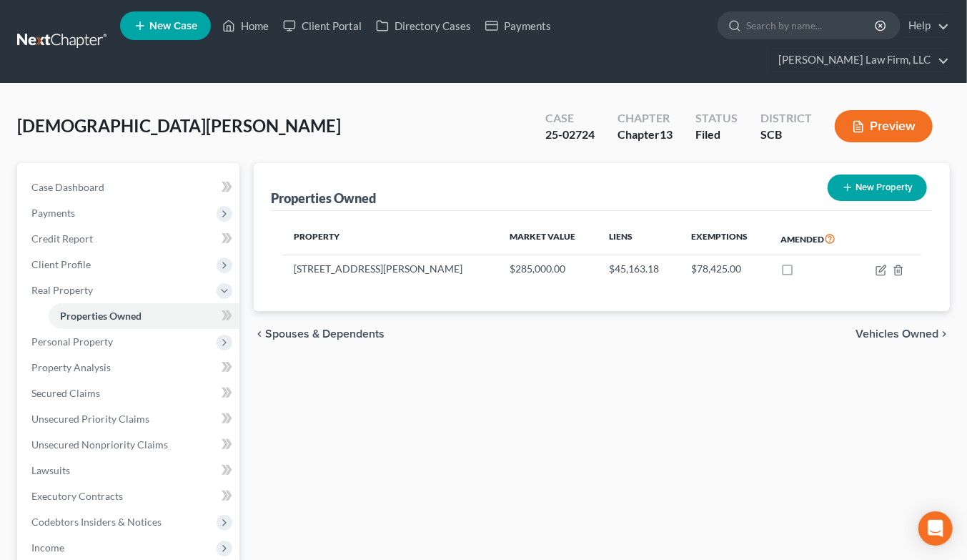
select select "17"
select select "2"
select select "0"
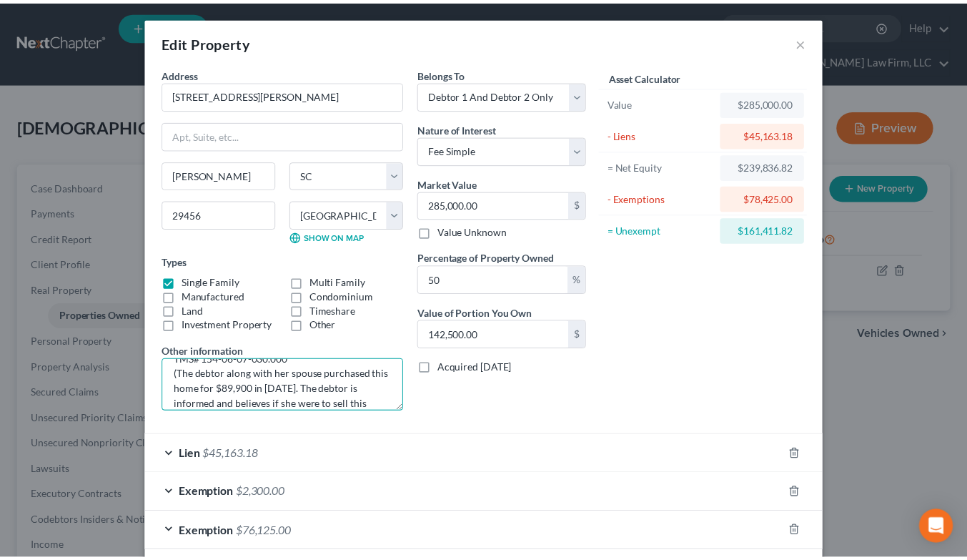
scroll to position [31, 0]
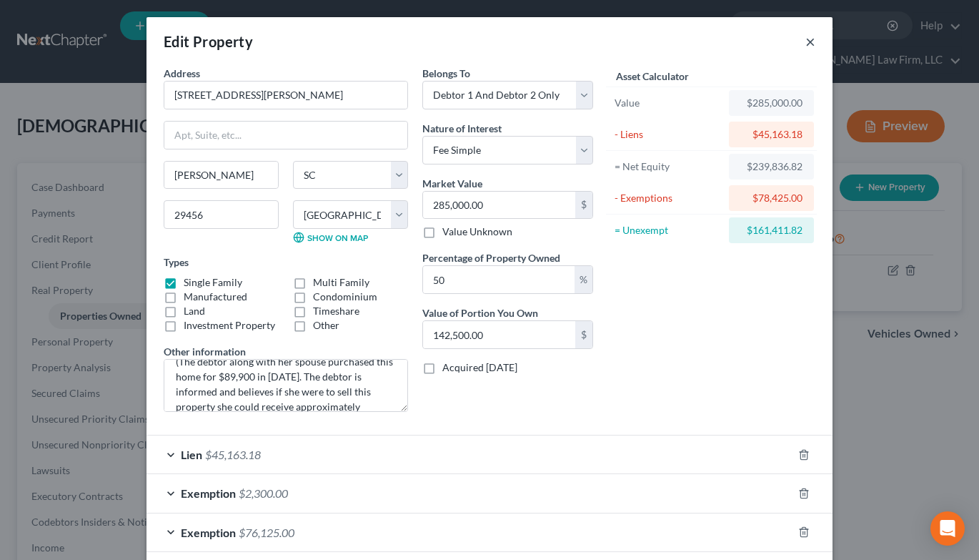
click at [805, 44] on button "×" at bounding box center [810, 41] width 10 height 17
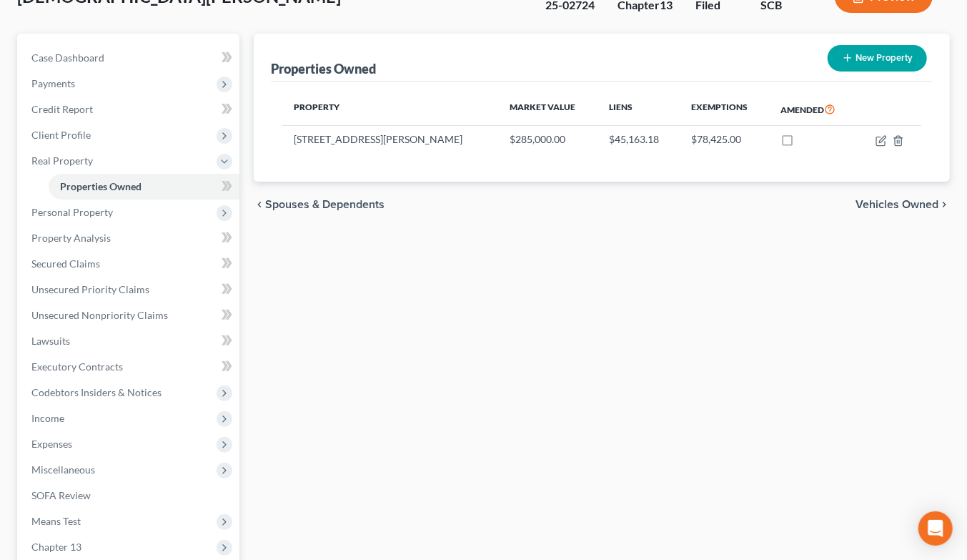
scroll to position [238, 0]
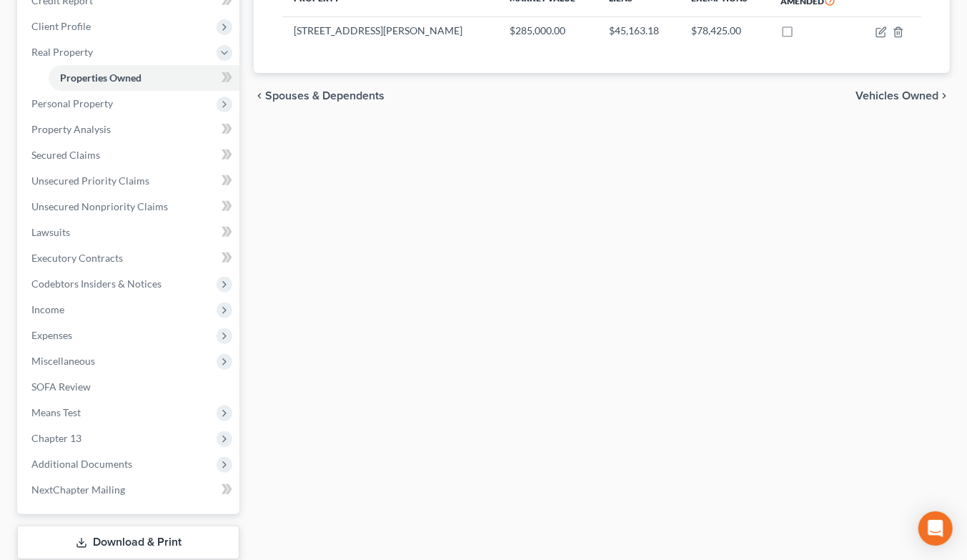
click at [51, 303] on span "Income" at bounding box center [47, 309] width 33 height 12
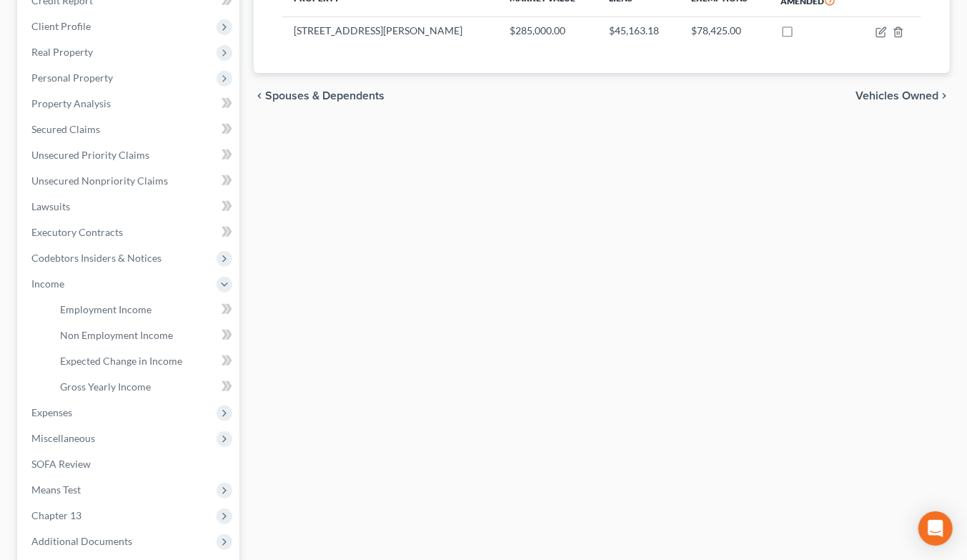
click at [652, 202] on div "Properties Owned New Property Property Market Value Liens Exemptions Amended 10…" at bounding box center [602, 299] width 710 height 748
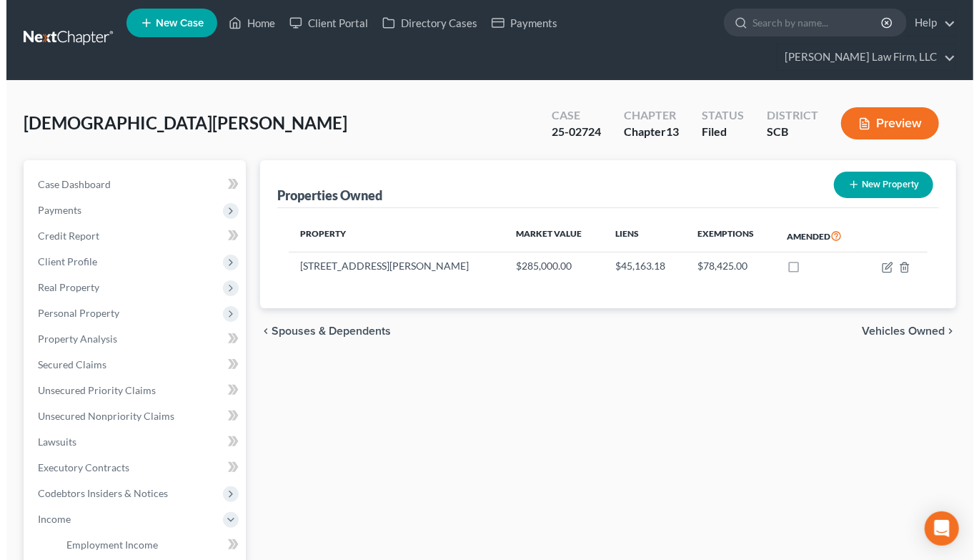
scroll to position [0, 0]
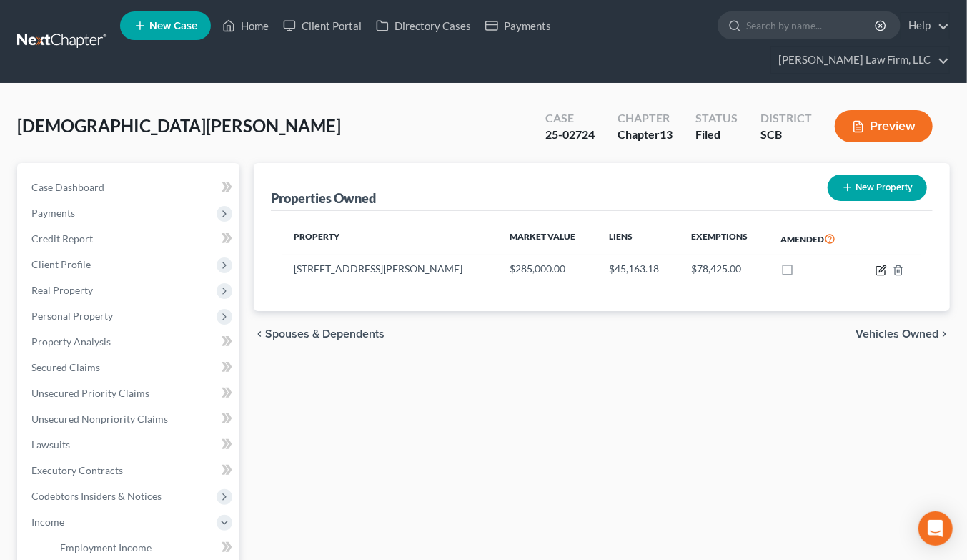
click at [881, 264] on icon "button" at bounding box center [881, 269] width 11 height 11
select select "42"
select select "17"
select select "2"
select select "0"
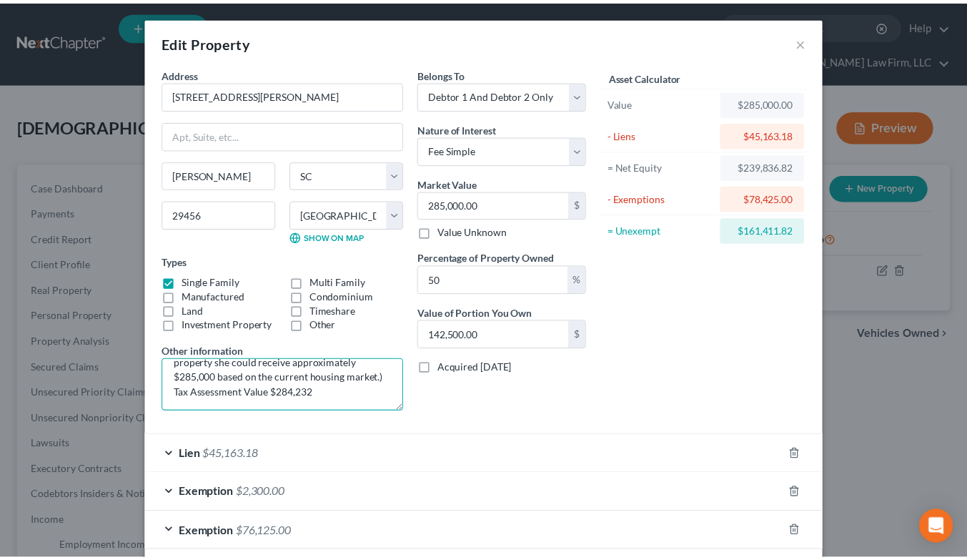
scroll to position [89, 0]
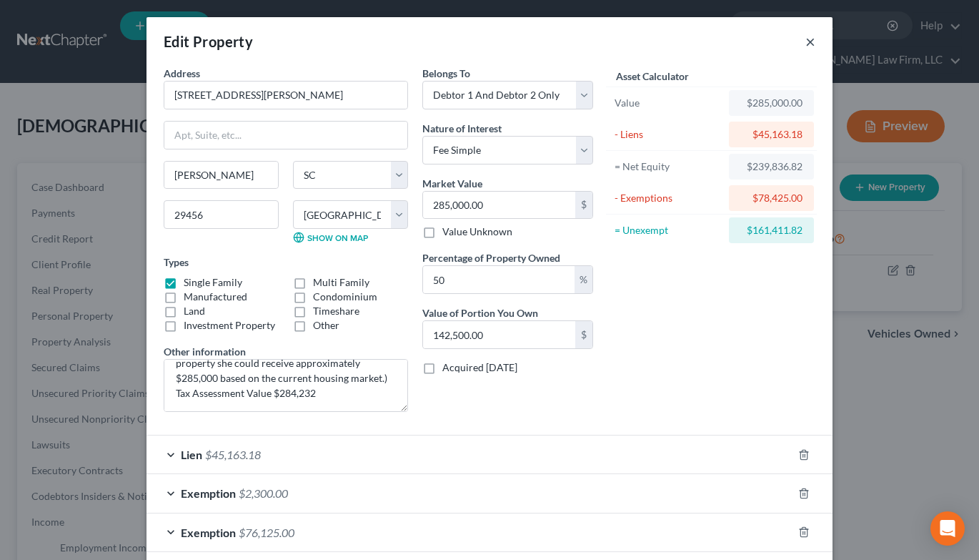
click at [805, 41] on button "×" at bounding box center [810, 41] width 10 height 17
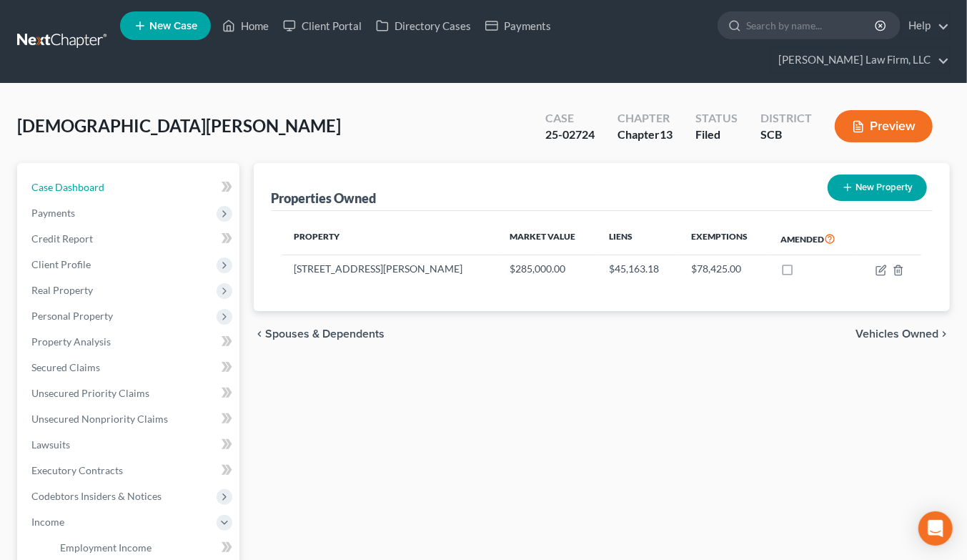
click at [126, 174] on link "Case Dashboard" at bounding box center [129, 187] width 219 height 26
select select "0"
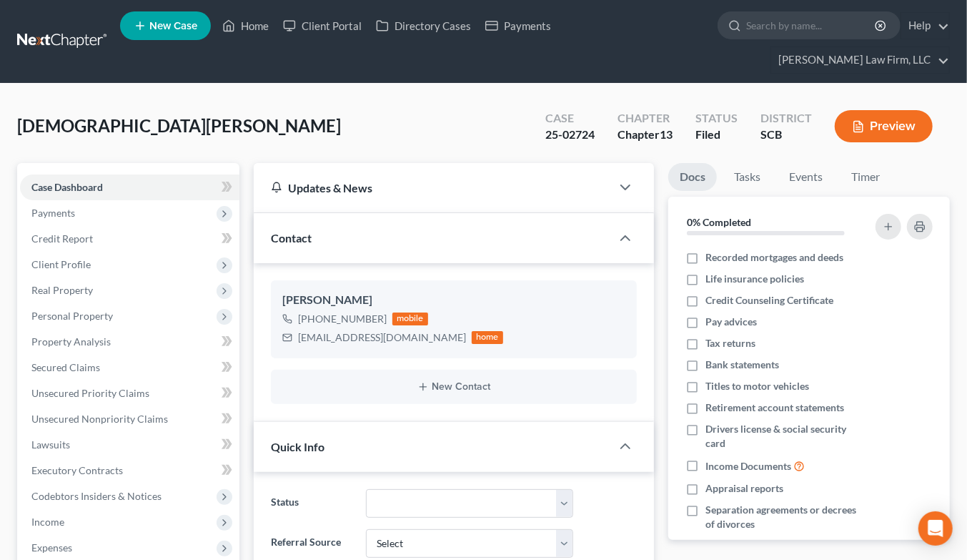
scroll to position [908, 0]
click at [79, 29] on link at bounding box center [62, 42] width 91 height 26
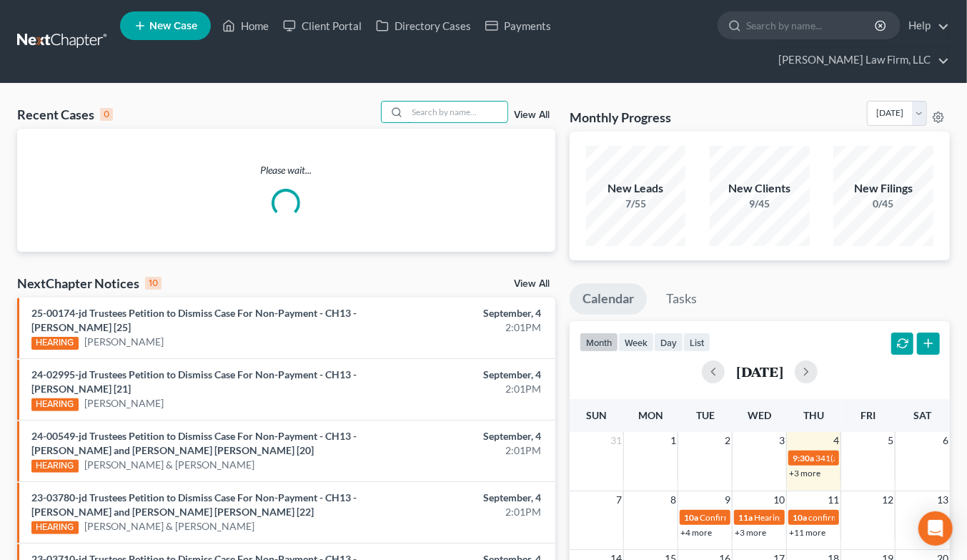
click at [443, 101] on input "search" at bounding box center [457, 111] width 100 height 21
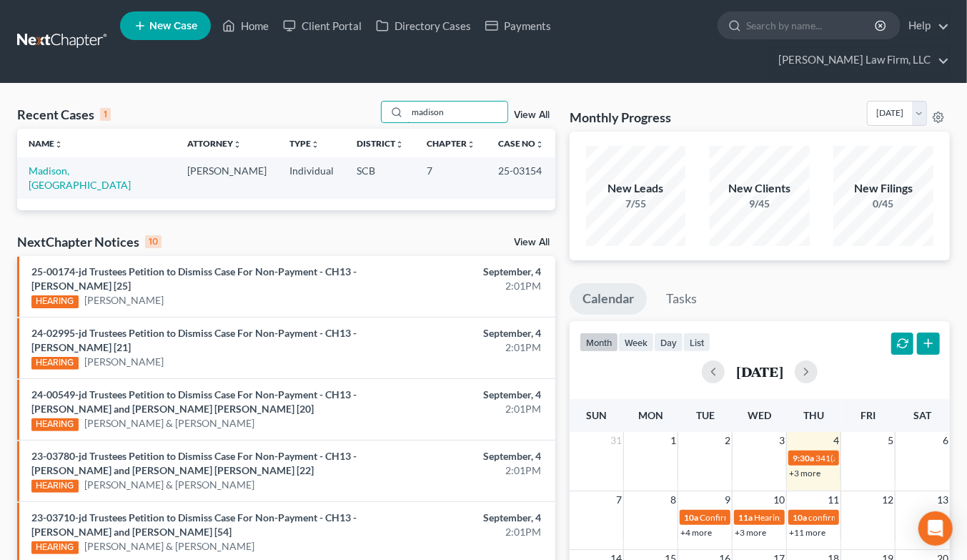
type input "madison"
click at [96, 164] on link "Madison, [GEOGRAPHIC_DATA]" at bounding box center [80, 177] width 102 height 26
select select "2"
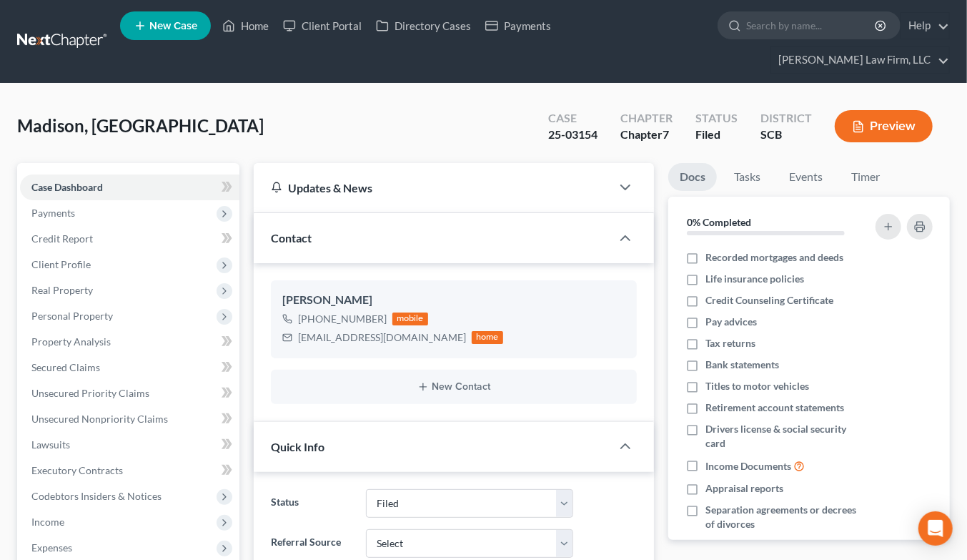
select select "0"
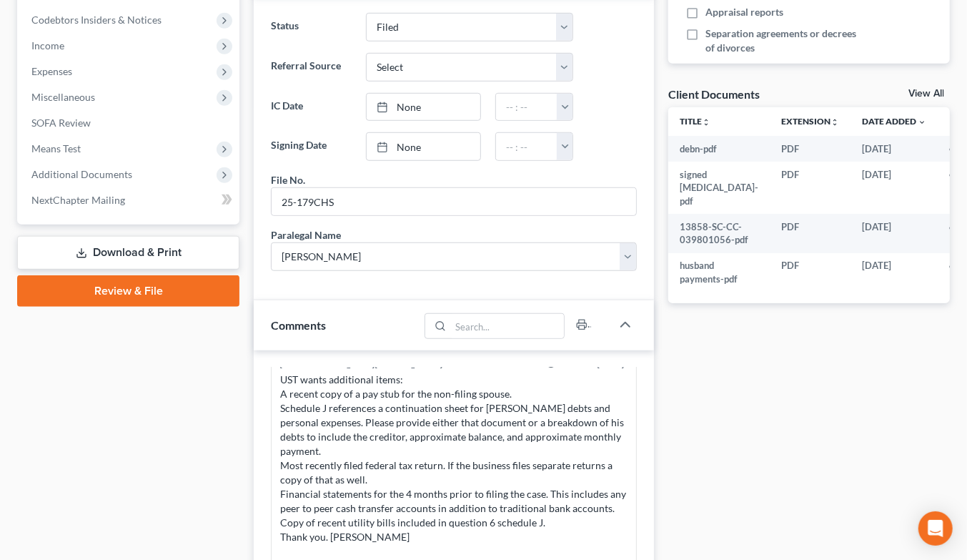
scroll to position [283, 0]
click at [71, 142] on span "Means Test" at bounding box center [55, 148] width 49 height 12
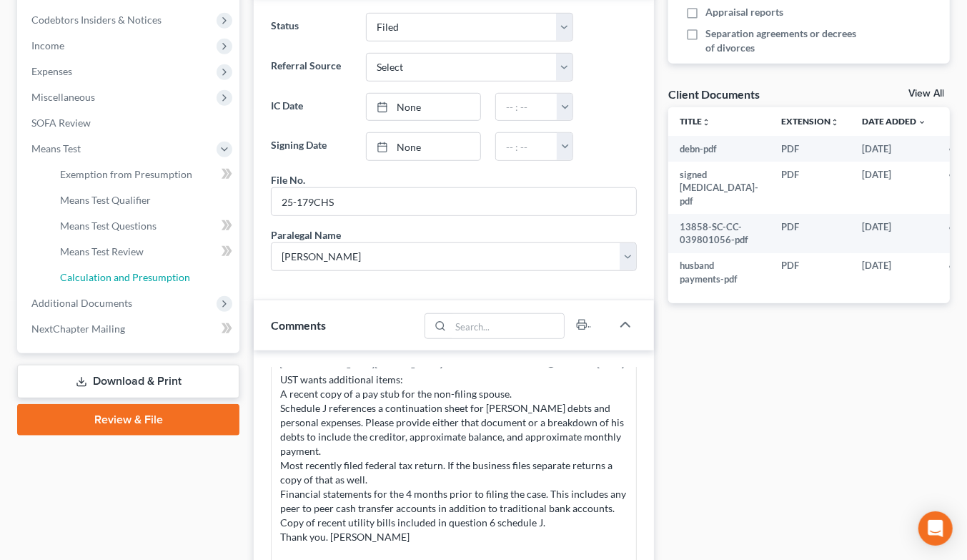
click at [154, 264] on link "Calculation and Presumption" at bounding box center [144, 277] width 191 height 26
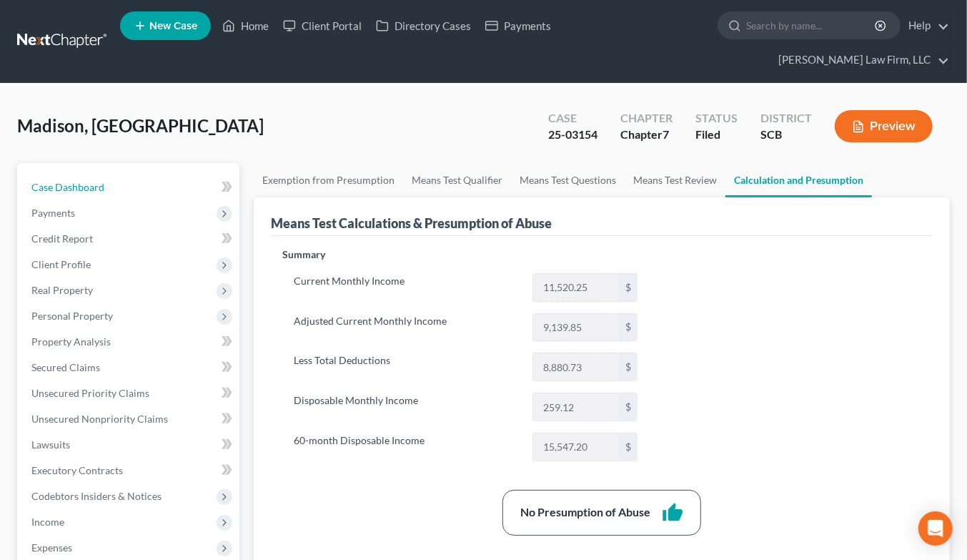
click at [111, 174] on link "Case Dashboard" at bounding box center [129, 187] width 219 height 26
select select "0"
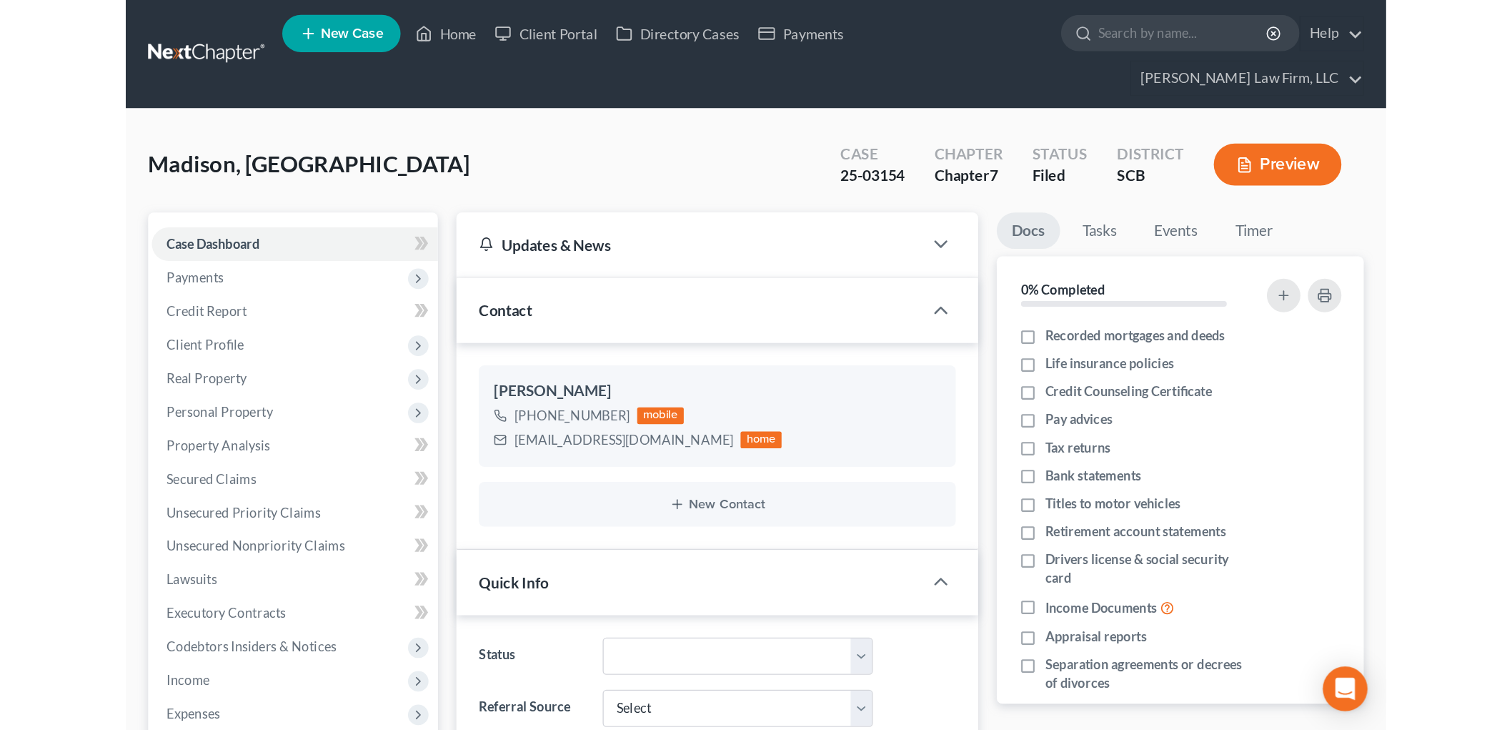
scroll to position [476, 0]
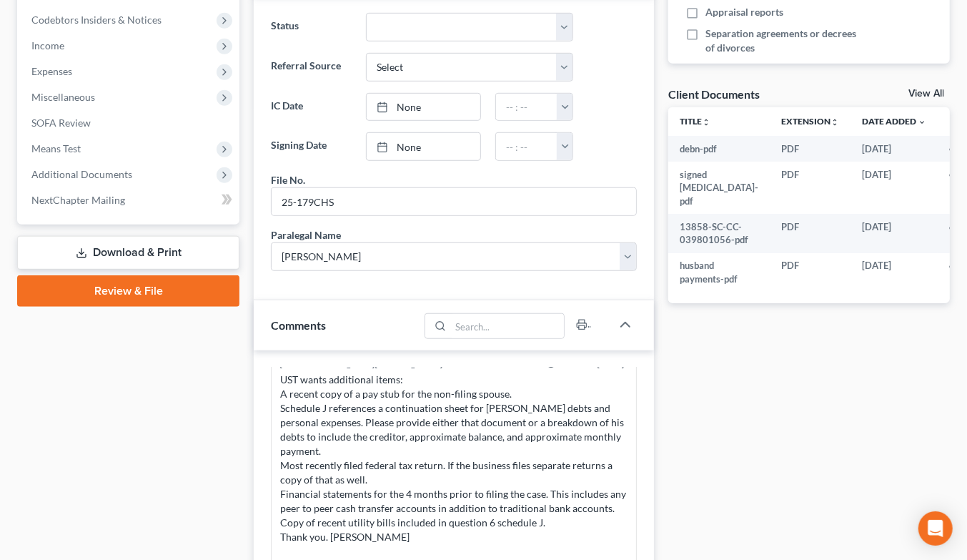
click at [49, 65] on span "Expenses" at bounding box center [51, 71] width 41 height 12
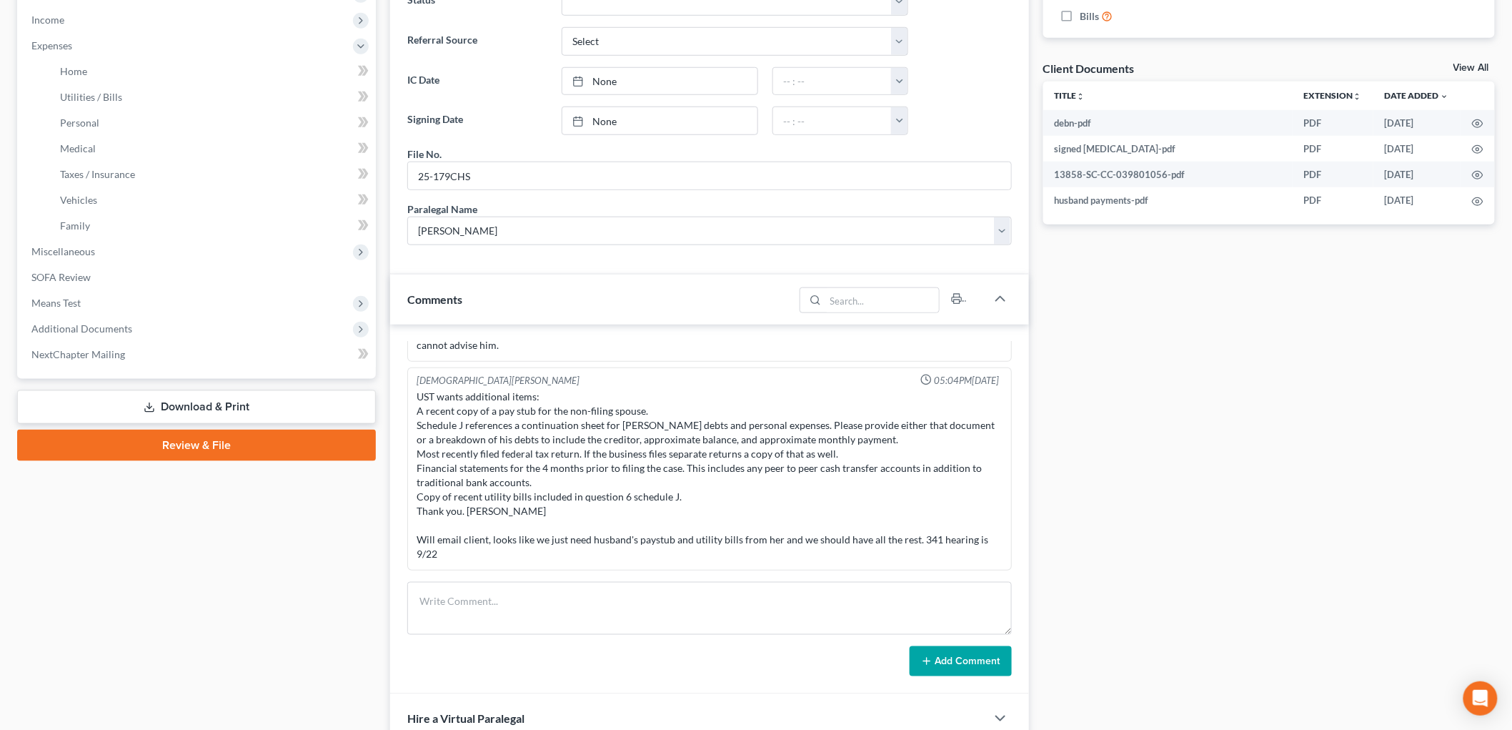
scroll to position [212, 0]
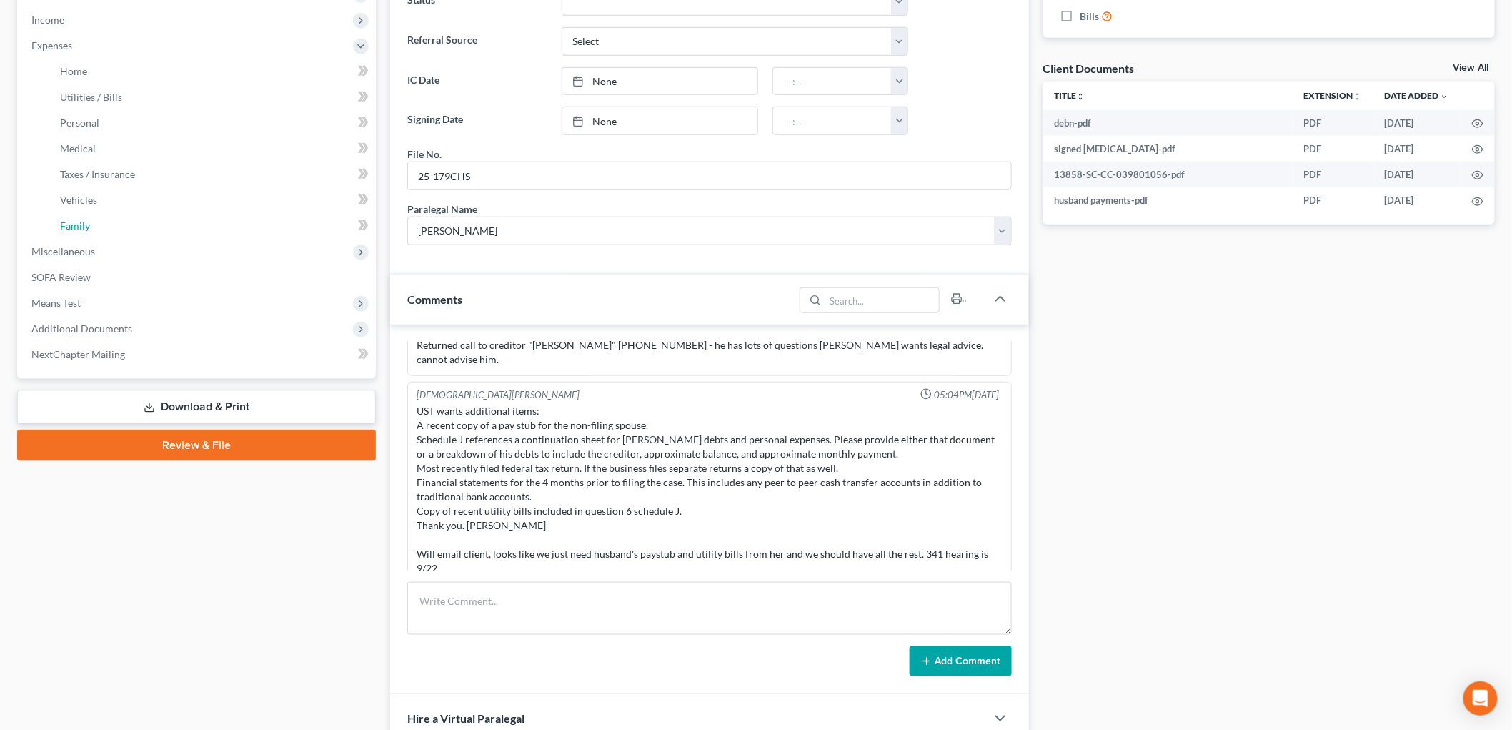
click at [81, 219] on span "Family" at bounding box center [75, 225] width 30 height 12
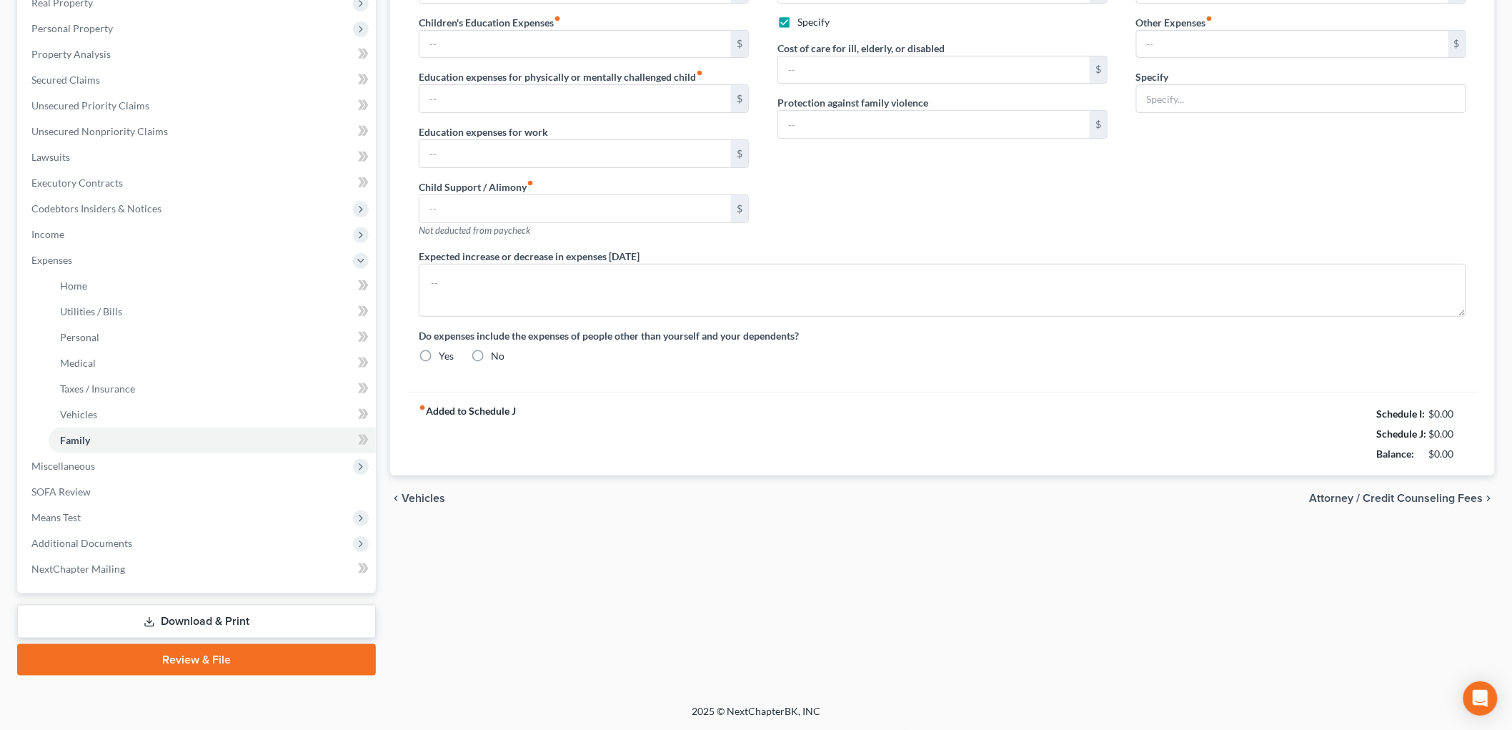
type input "0.00"
type input "30.00"
type input "0.00"
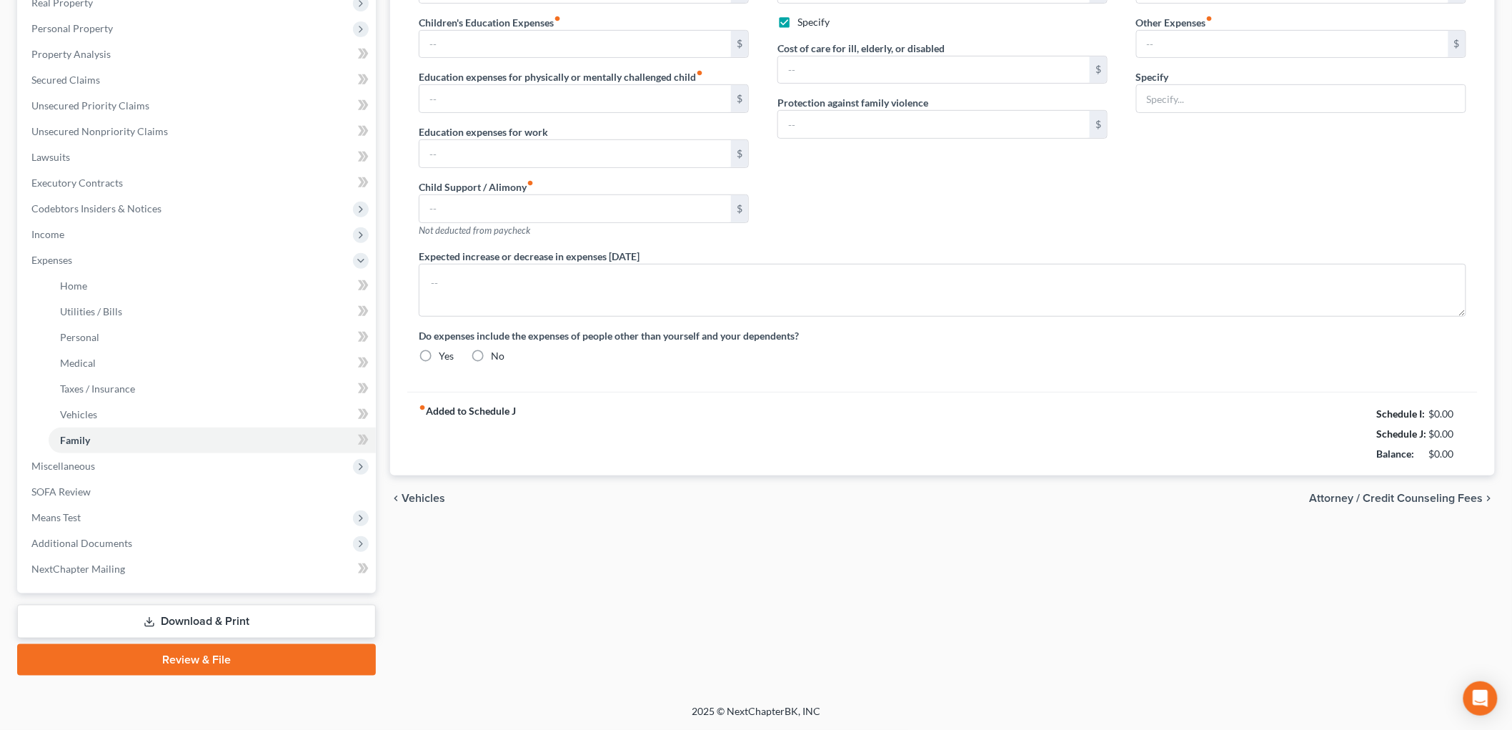
type input "350.00"
checkbox input "true"
type input "350.00"
type input "0.00"
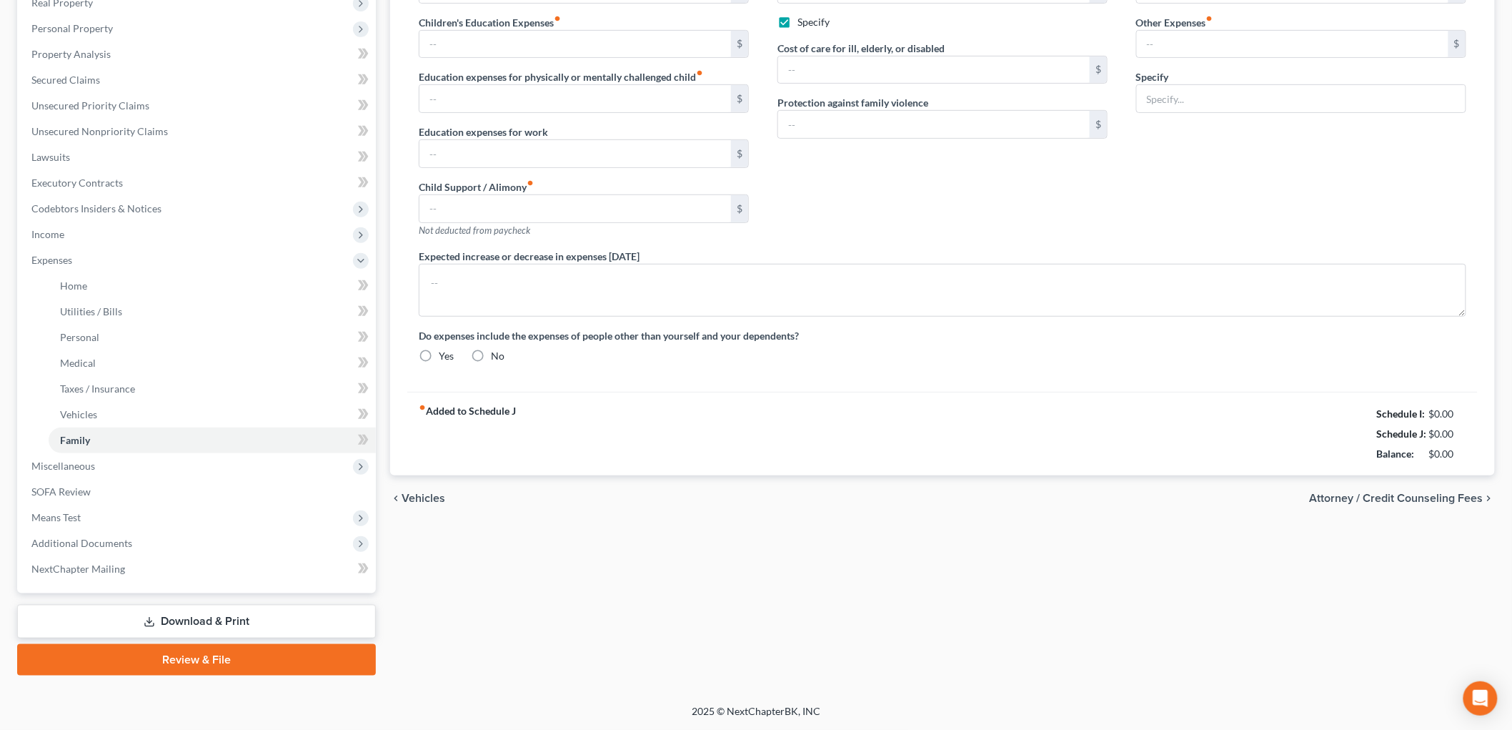
type input "135.00"
type input "Streaming"
type textarea "Mr. Madison's 2017 Nissan Rogue Car Payment to Cap1 is $331.40 as shown under c…"
radio input "true"
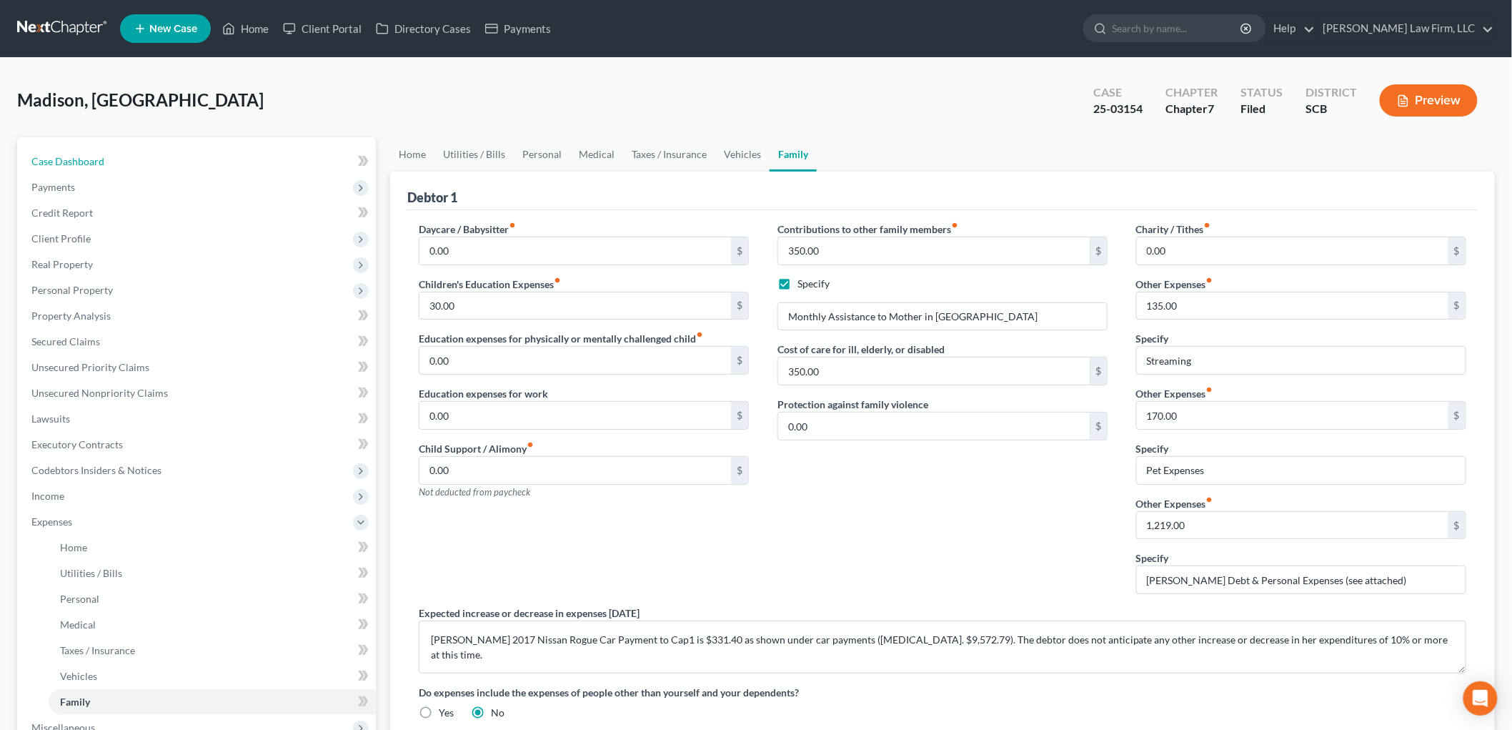
click at [86, 160] on span "Case Dashboard" at bounding box center [67, 161] width 73 height 12
select select "2"
select select "0"
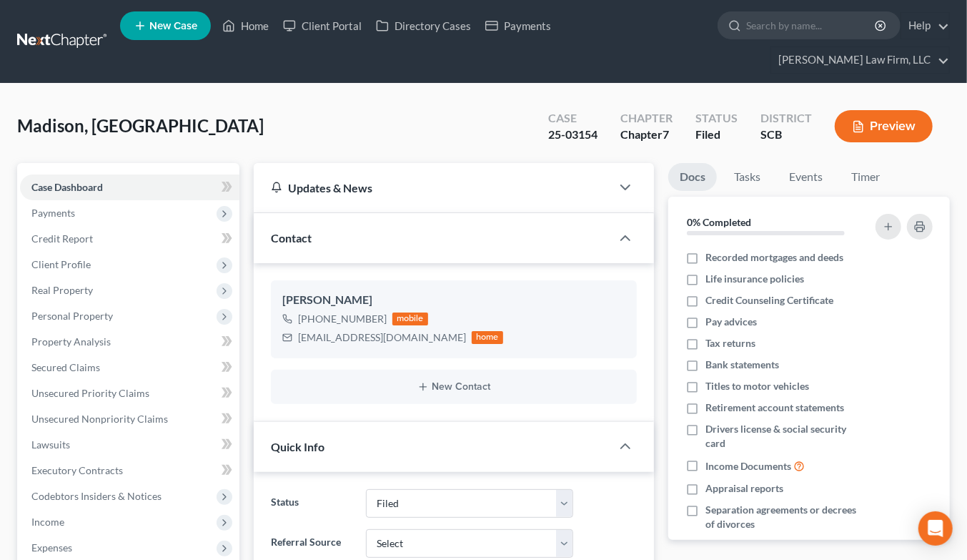
scroll to position [283, 0]
click at [75, 29] on link at bounding box center [62, 42] width 91 height 26
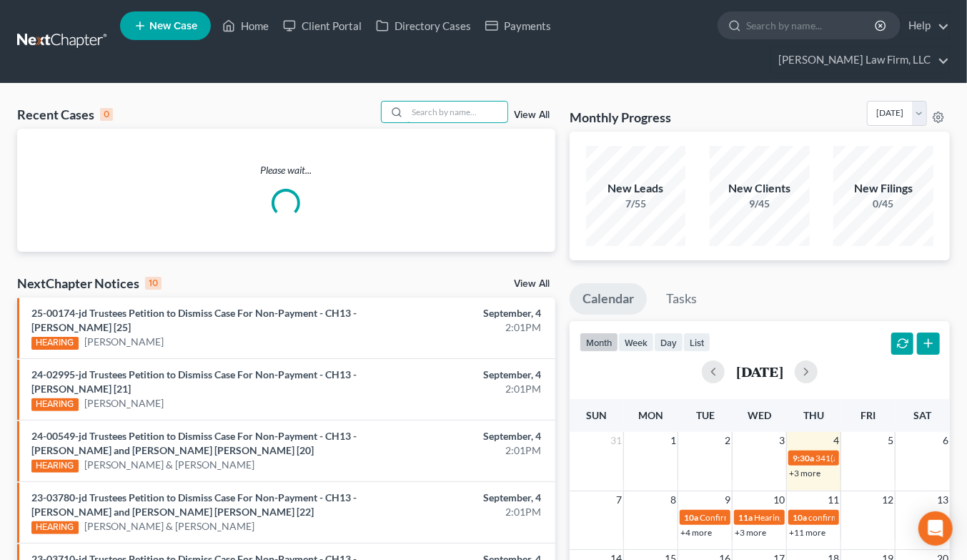
click at [431, 101] on input "search" at bounding box center [457, 111] width 100 height 21
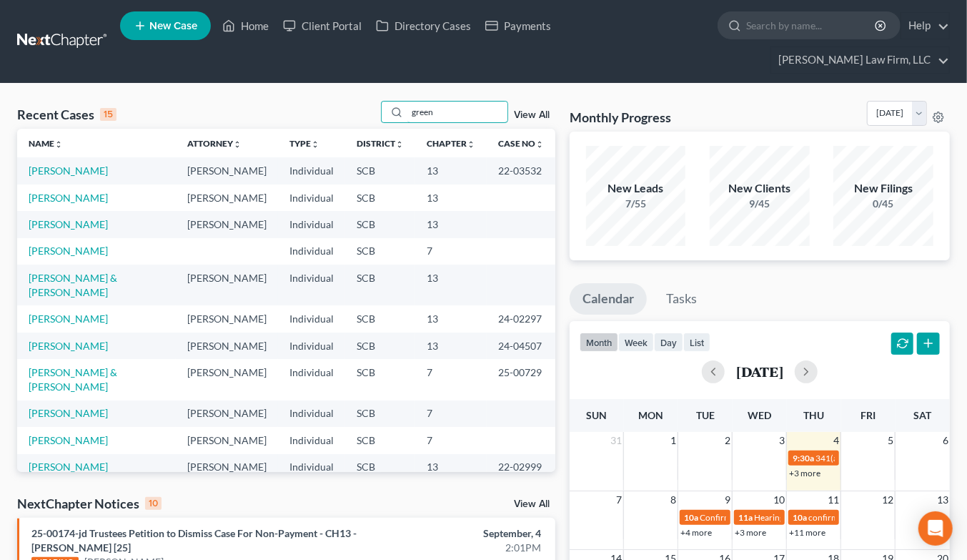
type input "green"
click at [49, 164] on link "[PERSON_NAME]" at bounding box center [68, 170] width 79 height 12
select select "4"
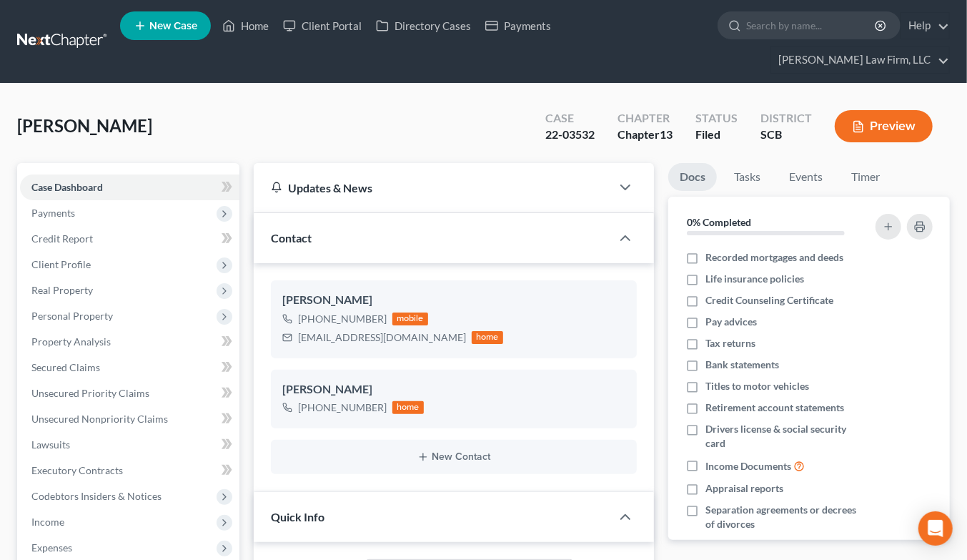
select select "0"
